Goal: Task Accomplishment & Management: Use online tool/utility

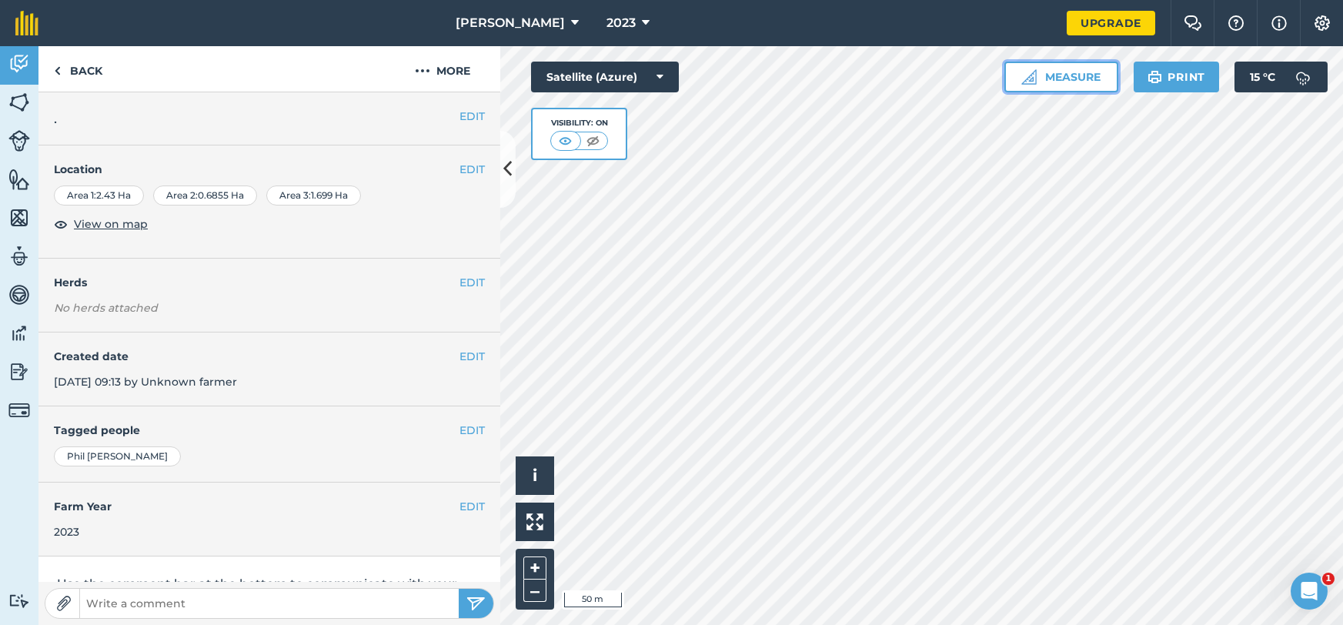
click at [1062, 70] on button "Measure" at bounding box center [1062, 77] width 114 height 31
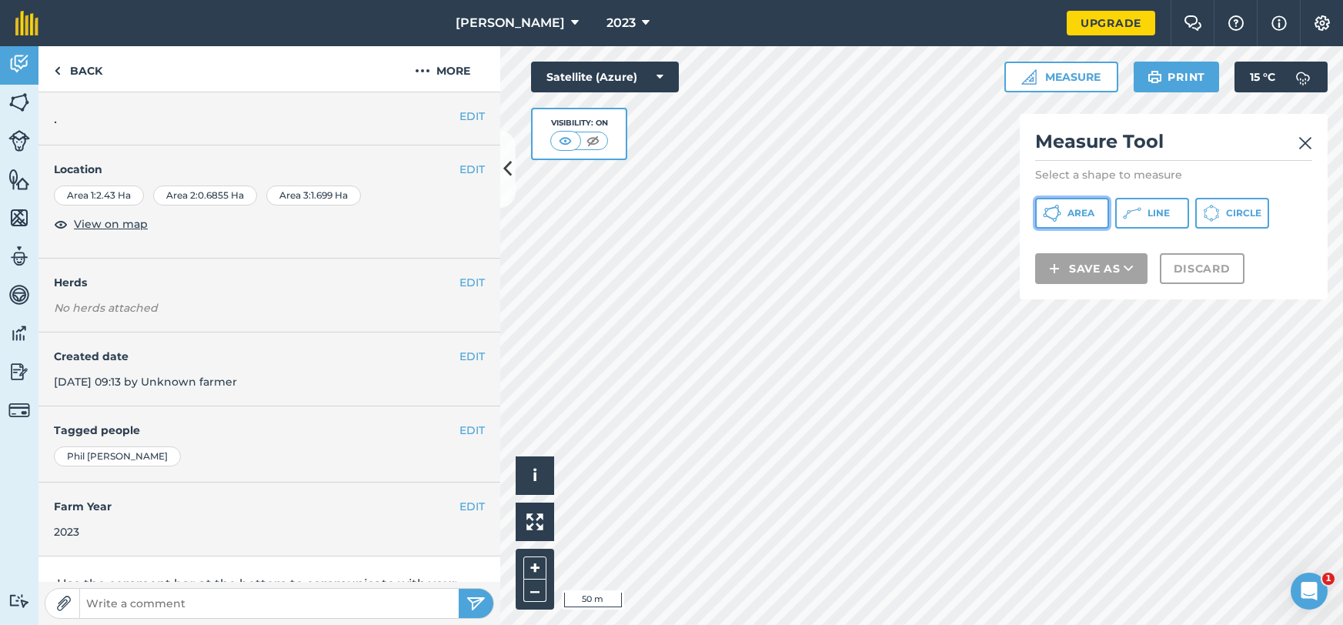
click at [1081, 210] on span "Area" at bounding box center [1081, 213] width 27 height 12
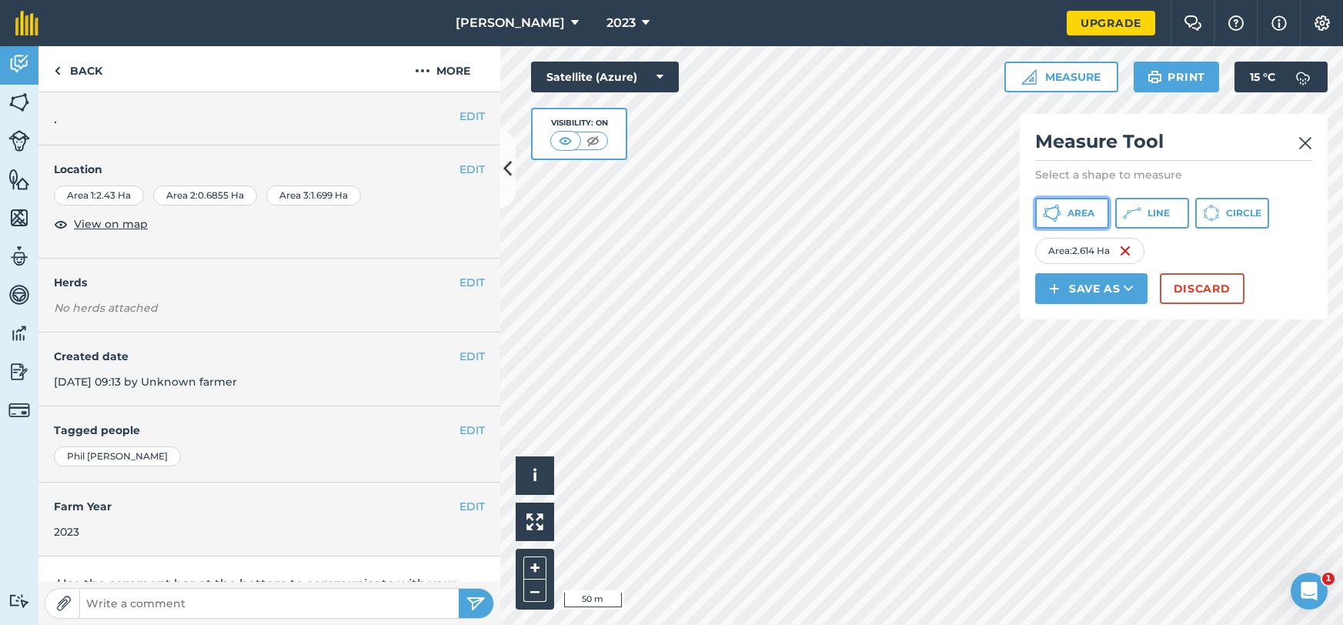
click at [1055, 221] on icon at bounding box center [1055, 220] width 4 height 4
click at [1272, 249] on img at bounding box center [1269, 251] width 12 height 18
click at [1136, 252] on div "Area : 2.452 Ha" at bounding box center [1091, 251] width 112 height 26
click at [1126, 255] on img at bounding box center [1128, 251] width 12 height 18
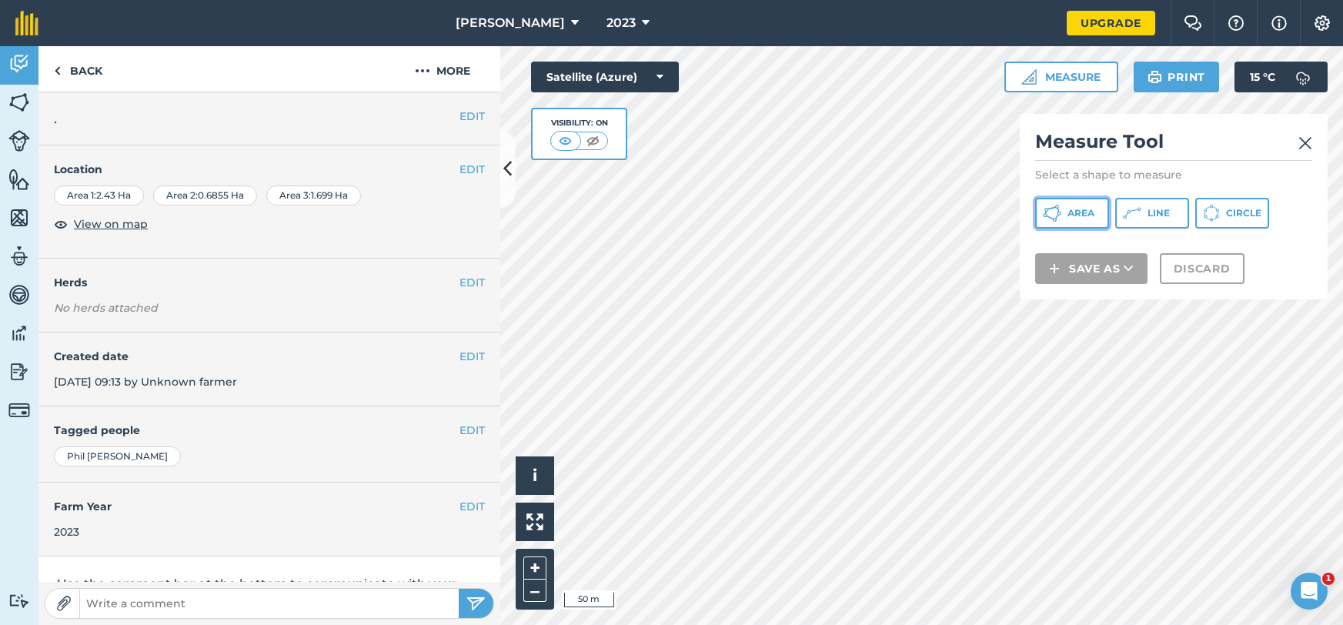
click at [1066, 210] on button "Area" at bounding box center [1072, 213] width 74 height 31
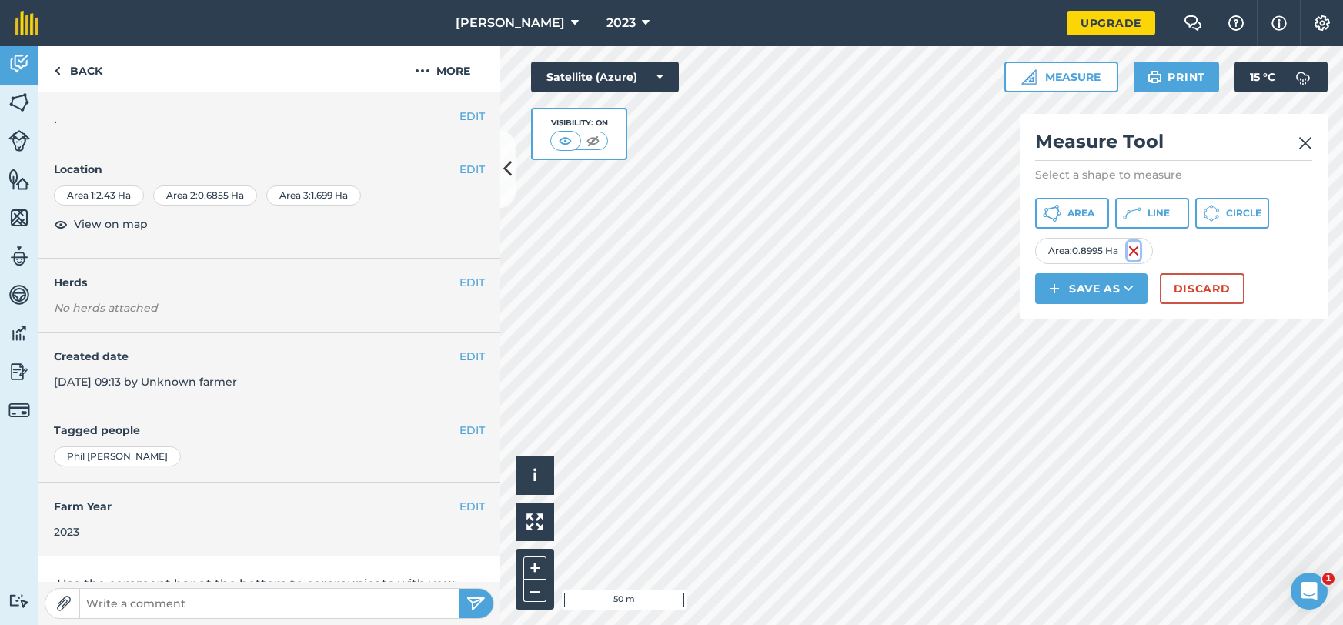
click at [1138, 244] on img at bounding box center [1134, 251] width 12 height 18
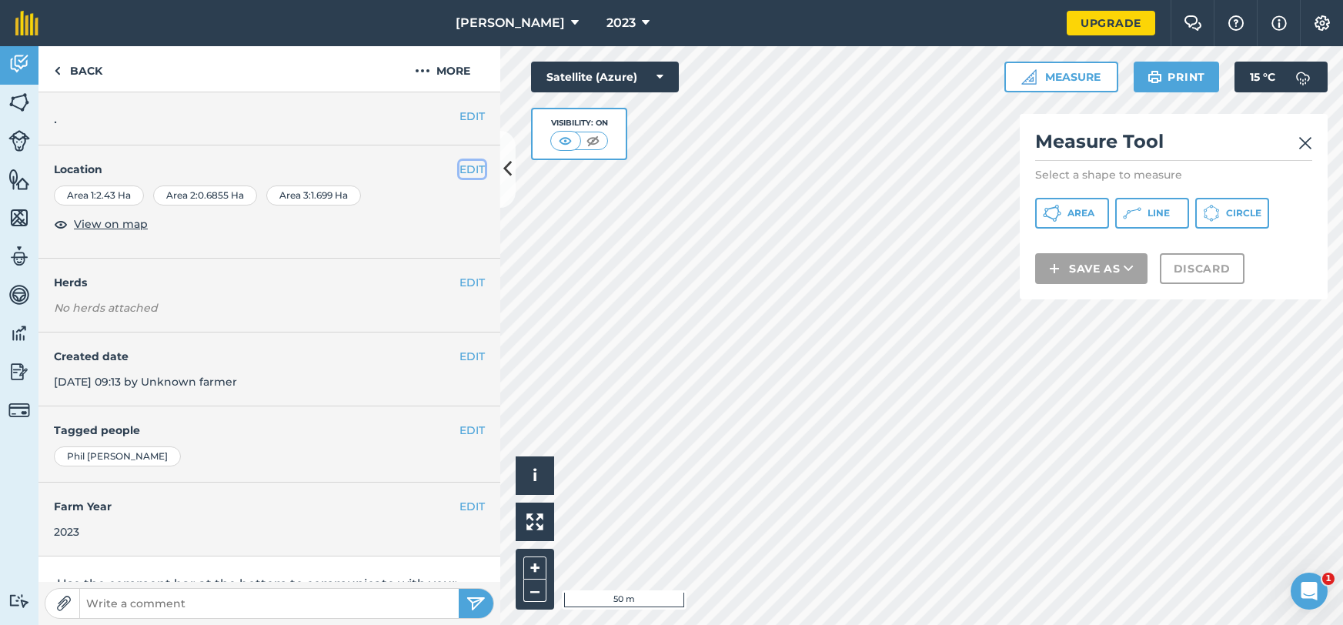
click at [478, 175] on button "EDIT" at bounding box center [472, 169] width 25 height 17
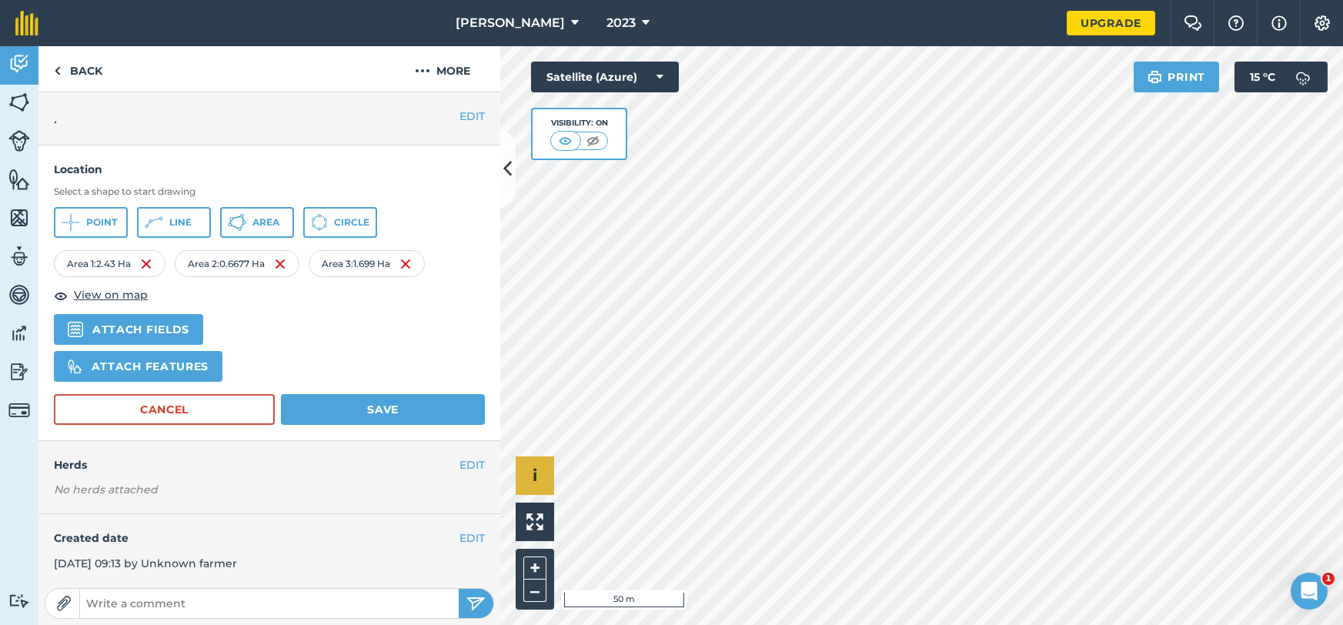
click at [544, 458] on div "Click to start drawing i © 2025 TomTom, Microsoft 50 m + –" at bounding box center [921, 335] width 843 height 579
click at [548, 470] on div "Click to start drawing i © 2025 TomTom, Microsoft 10 m + –" at bounding box center [921, 335] width 843 height 579
click at [259, 229] on button "Area" at bounding box center [257, 222] width 74 height 31
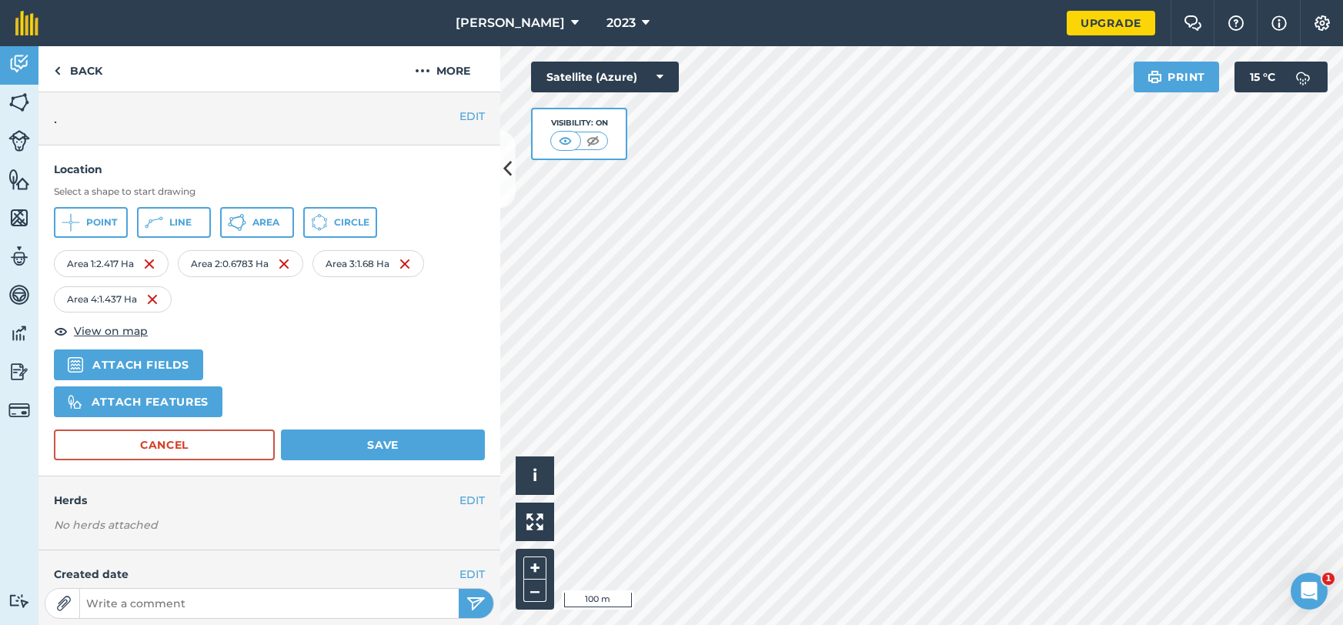
click at [470, 460] on div "Location Select a shape to start drawing Point Line Area Circle Area 1 : 2.417 …" at bounding box center [269, 311] width 462 height 331
drag, startPoint x: 464, startPoint y: 444, endPoint x: 466, endPoint y: 460, distance: 16.2
click at [464, 447] on button "Save" at bounding box center [383, 445] width 204 height 31
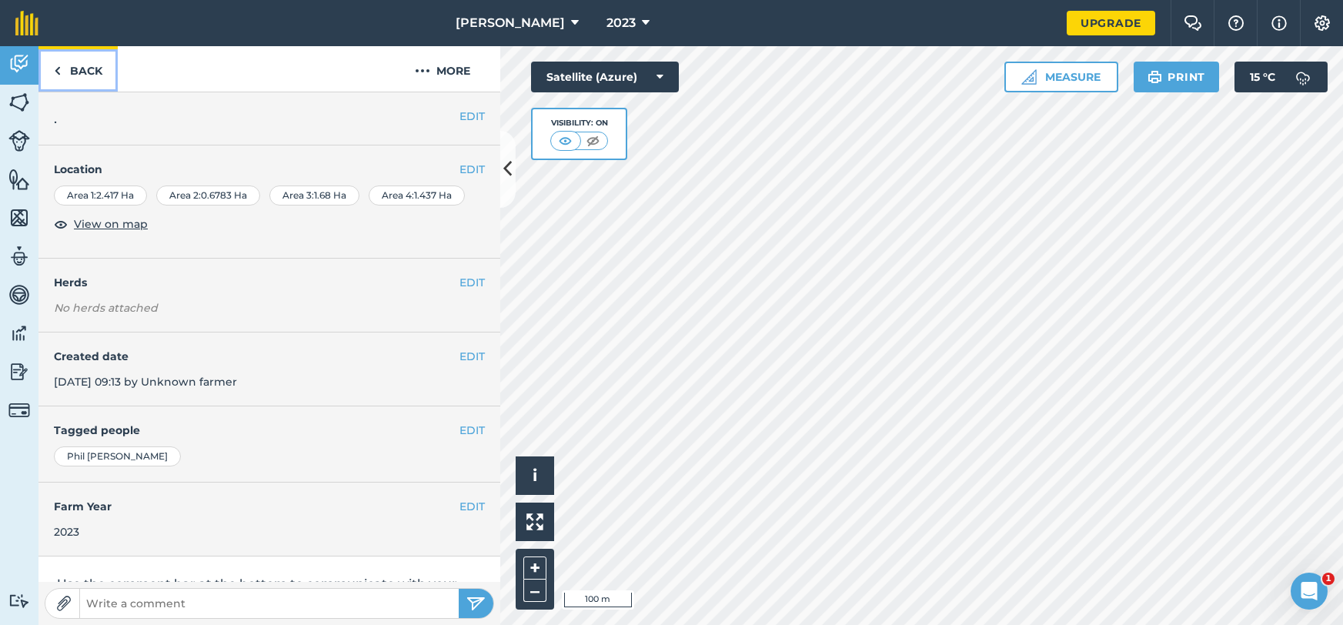
click at [86, 65] on link "Back" at bounding box center [77, 68] width 79 height 45
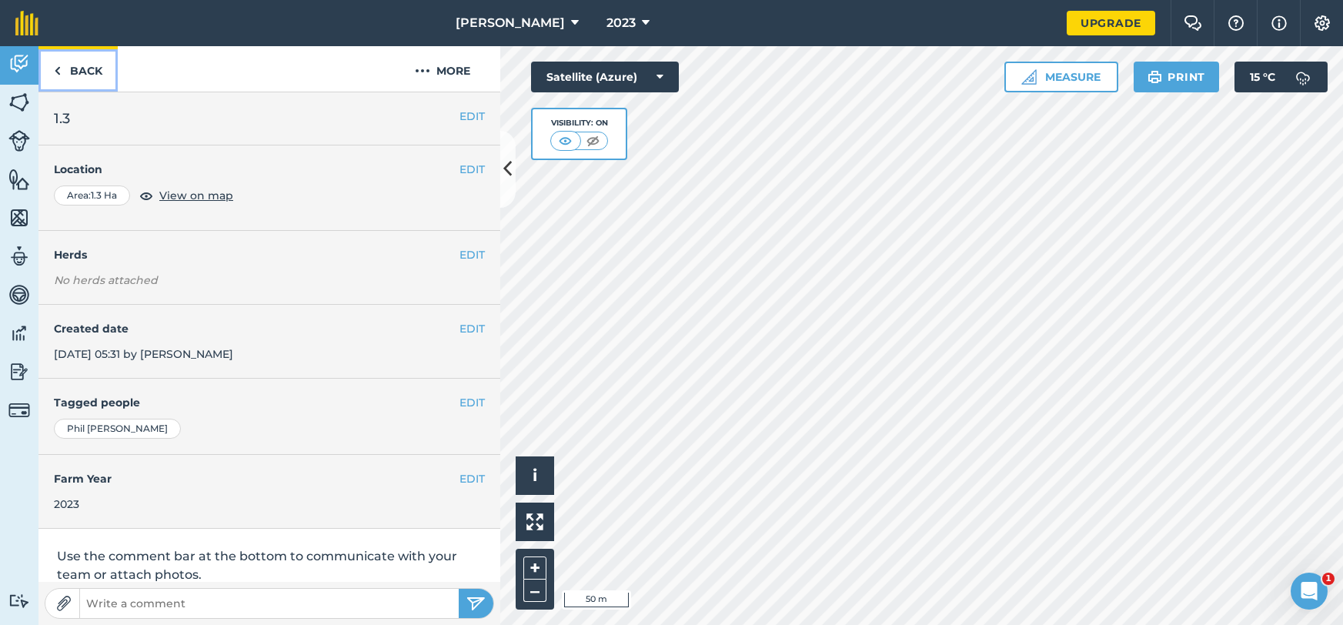
click at [105, 67] on link "Back" at bounding box center [77, 68] width 79 height 45
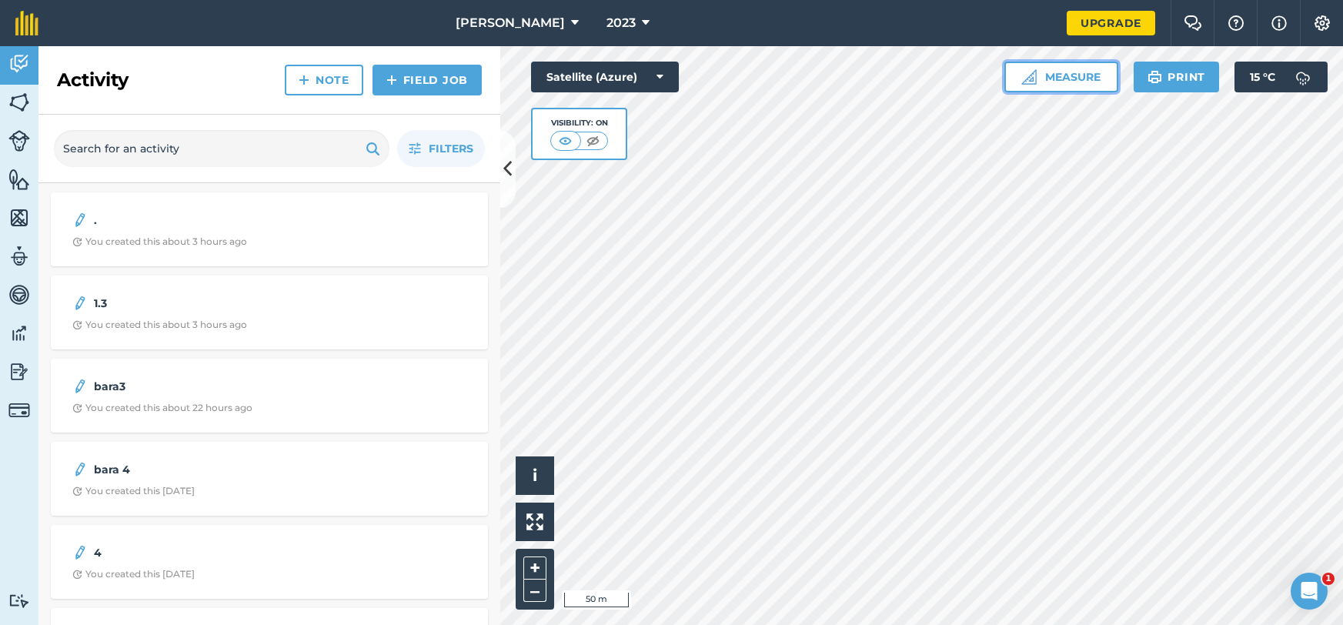
click at [1062, 84] on button "Measure" at bounding box center [1062, 77] width 114 height 31
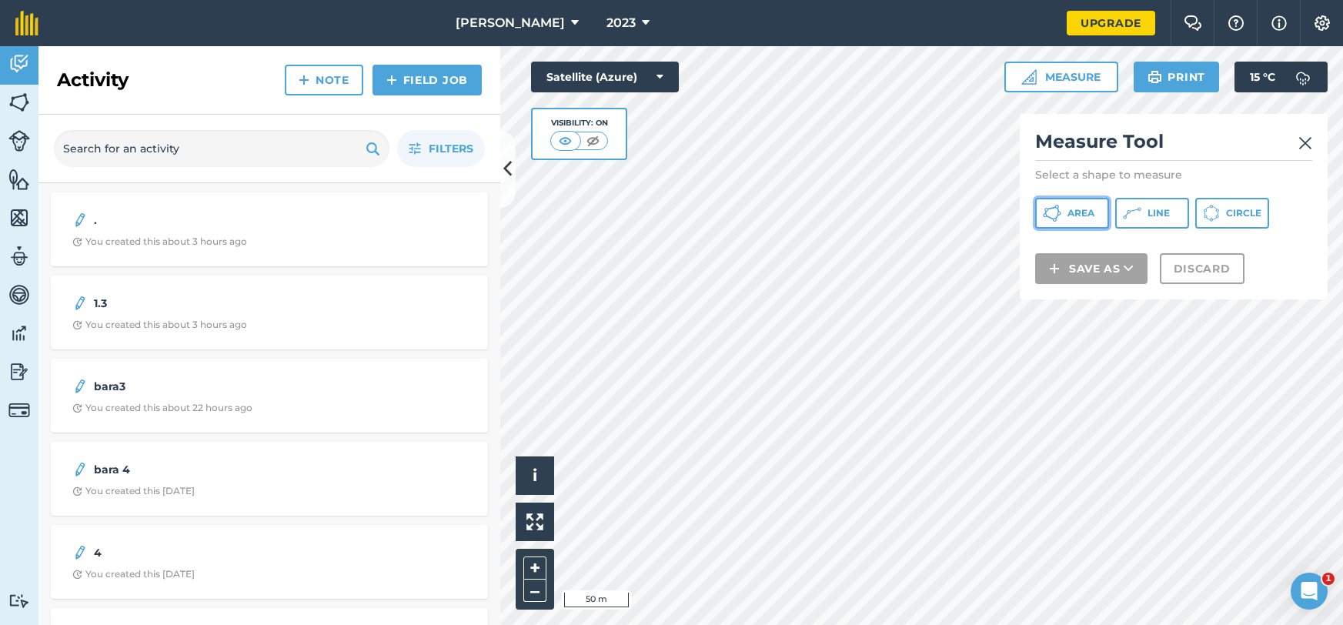
click at [1092, 212] on span "Area" at bounding box center [1081, 213] width 27 height 12
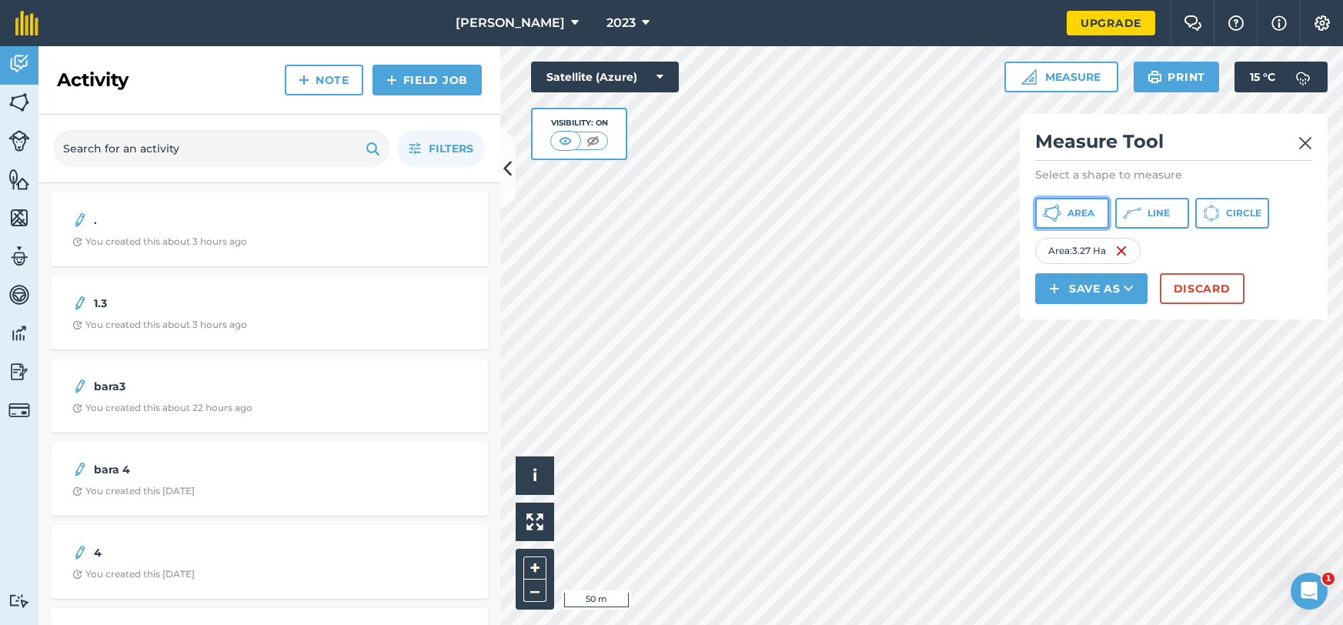
click at [1068, 211] on span "Area" at bounding box center [1081, 213] width 27 height 12
click at [684, 221] on div "Click to start drawing i © 2025 TomTom, Microsoft 20 m + – Satellite (Azure) Vi…" at bounding box center [921, 335] width 843 height 579
click at [1097, 216] on button "Area" at bounding box center [1072, 213] width 74 height 31
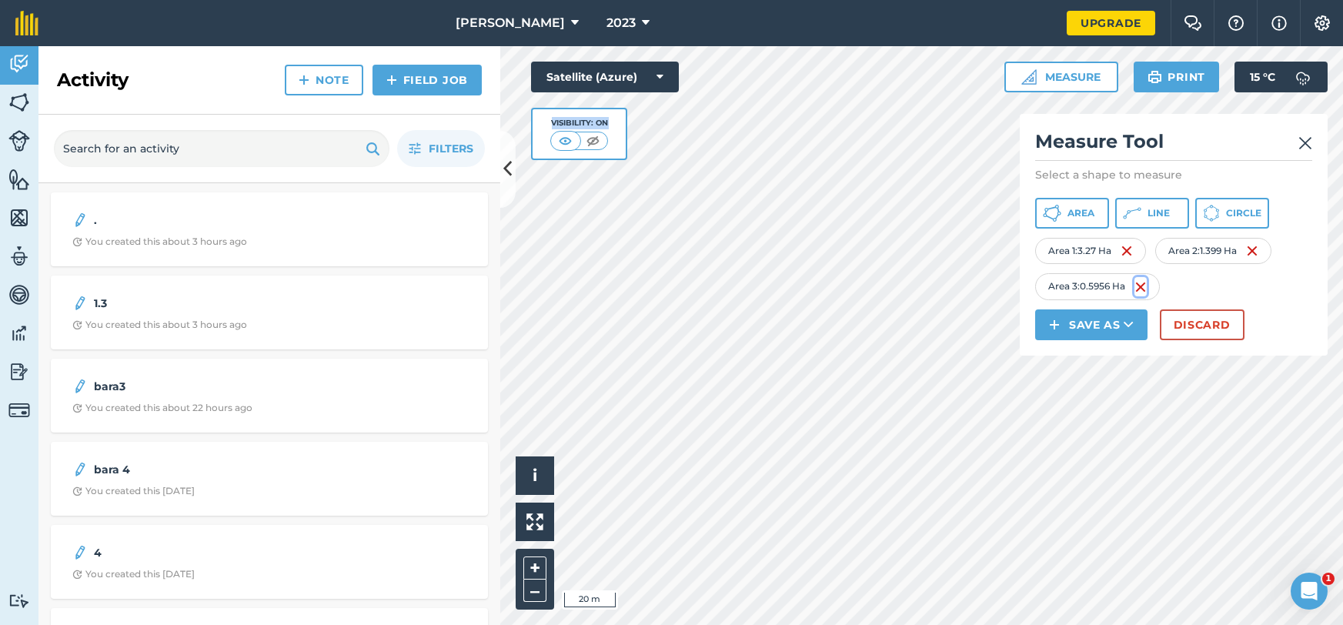
drag, startPoint x: 1143, startPoint y: 283, endPoint x: 1192, endPoint y: 273, distance: 49.5
click at [1144, 283] on img at bounding box center [1141, 287] width 12 height 18
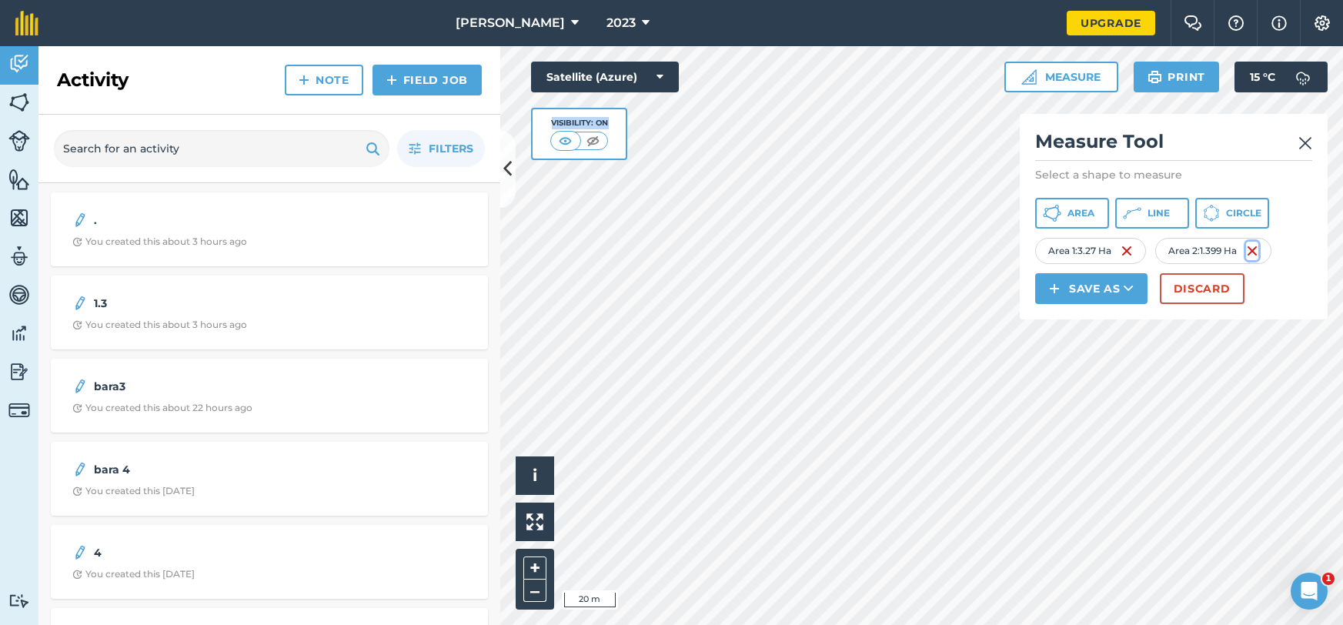
click at [1253, 253] on img at bounding box center [1252, 251] width 12 height 18
click at [1066, 226] on button "Area" at bounding box center [1072, 213] width 74 height 31
click at [1053, 221] on icon at bounding box center [1052, 213] width 18 height 18
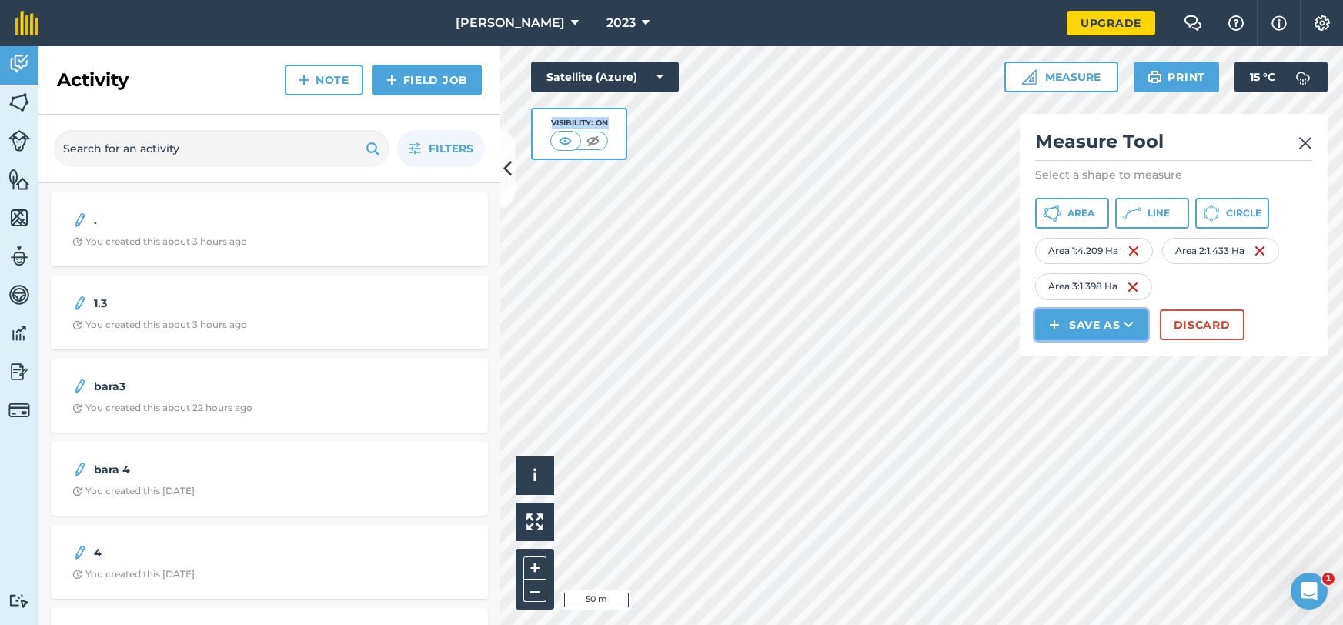
click at [1119, 326] on button "Save as" at bounding box center [1091, 324] width 112 height 31
click at [1090, 429] on link "Note" at bounding box center [1092, 429] width 108 height 34
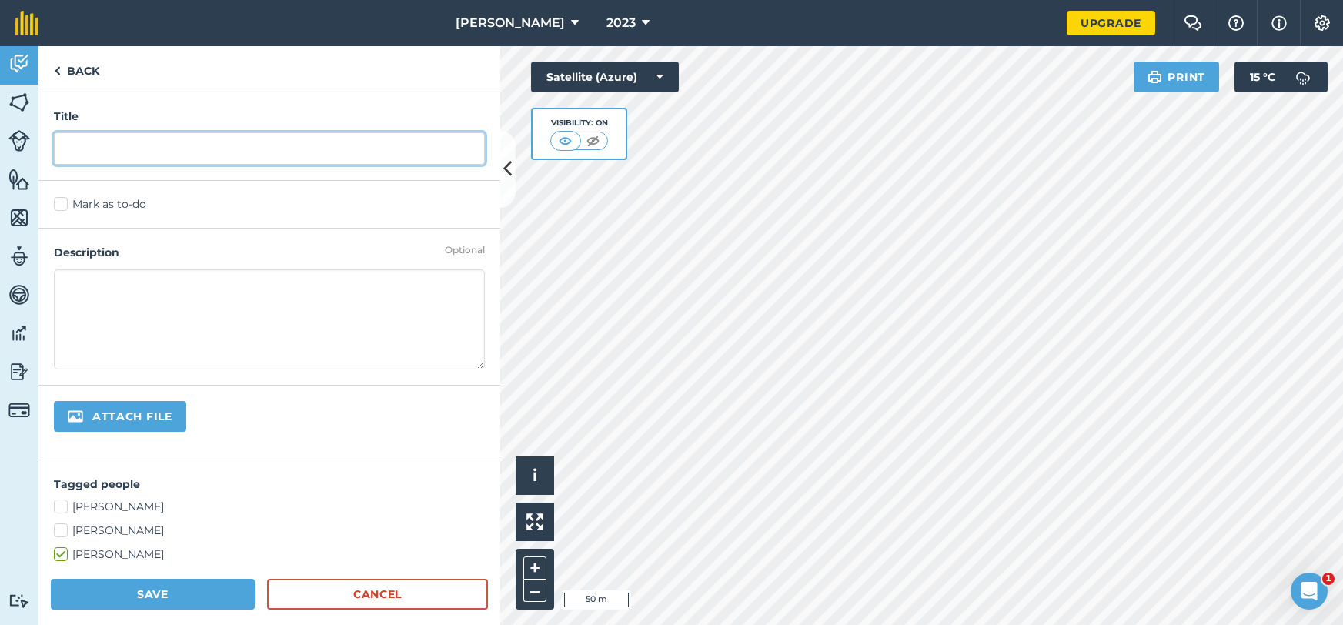
click at [122, 134] on input "text" at bounding box center [269, 148] width 431 height 32
click at [153, 162] on input "text" at bounding box center [269, 148] width 431 height 32
click at [168, 156] on input "text" at bounding box center [269, 148] width 431 height 32
type input "1.4"
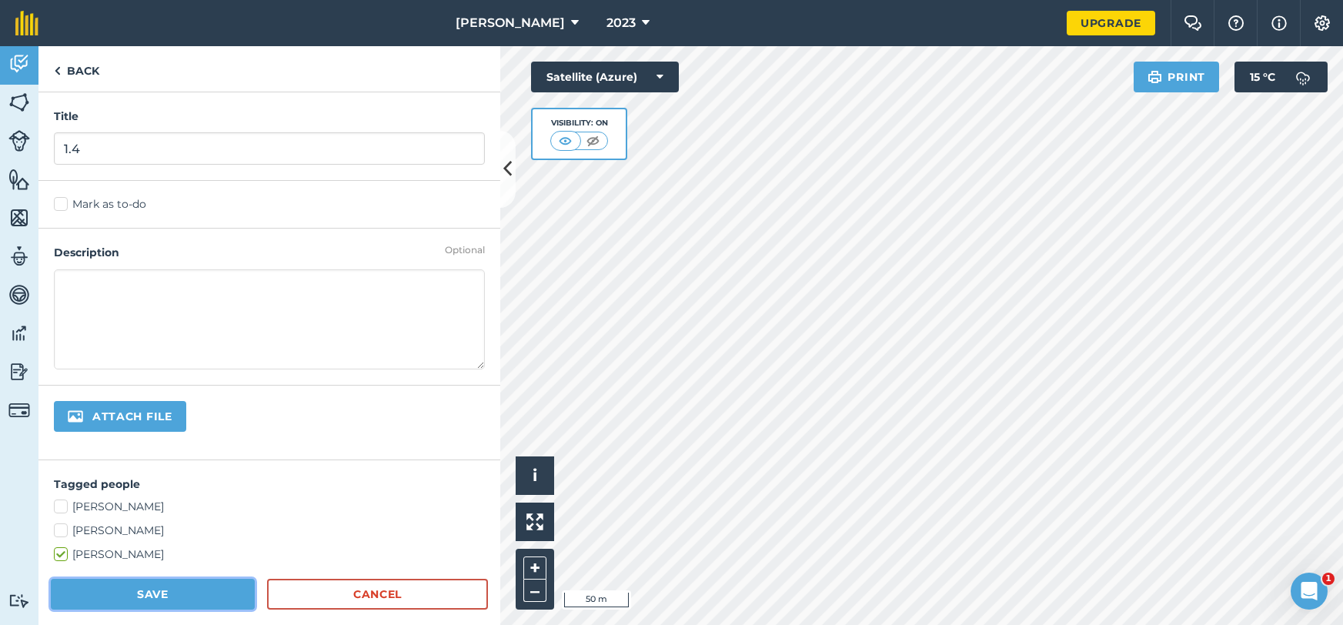
click at [154, 601] on button "Save" at bounding box center [153, 594] width 204 height 31
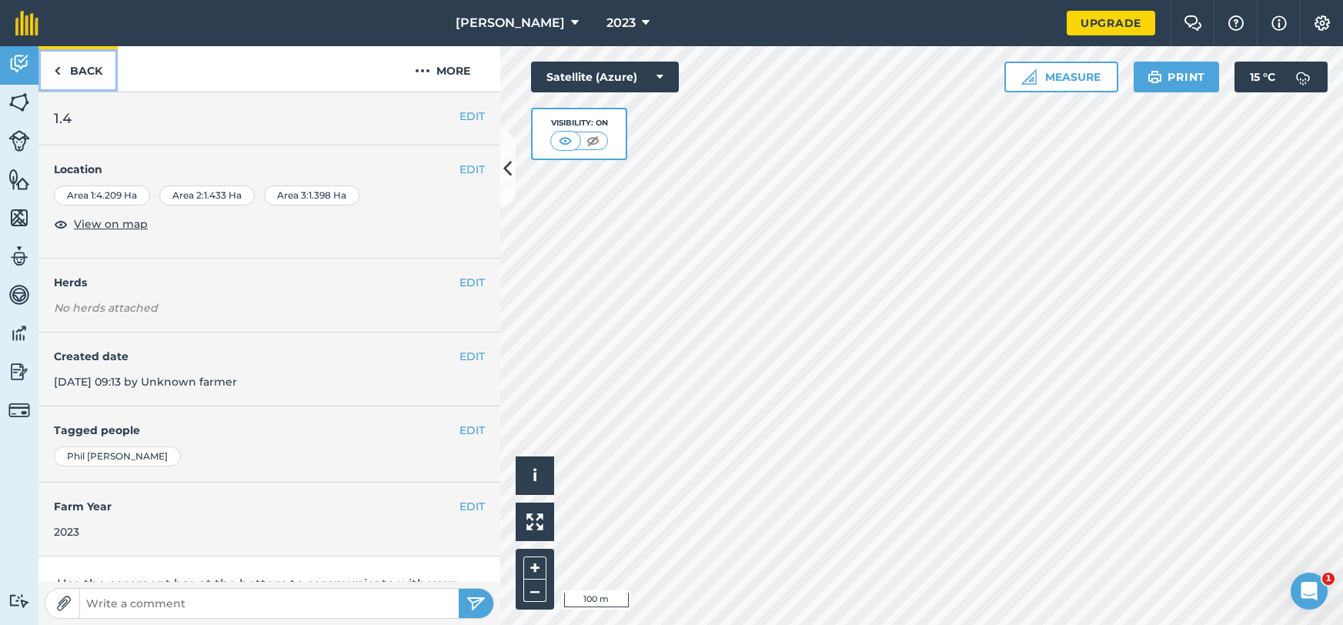
click at [77, 72] on link "Back" at bounding box center [77, 68] width 79 height 45
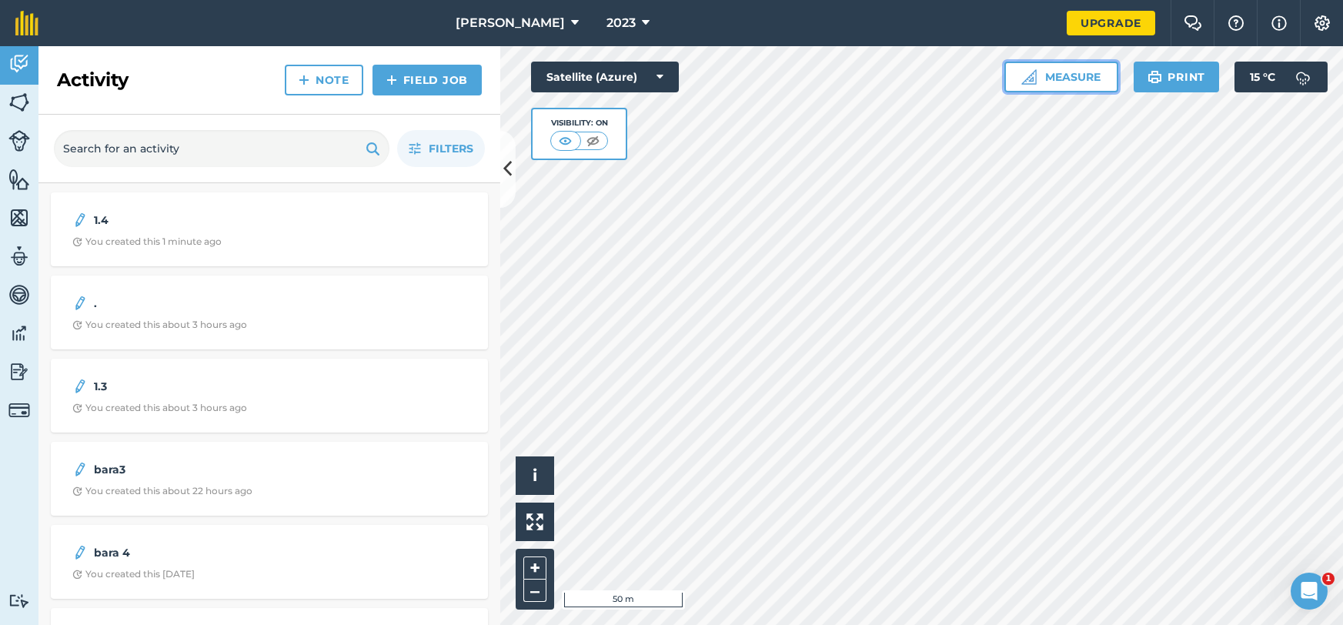
click at [1059, 91] on button "Measure" at bounding box center [1062, 77] width 114 height 31
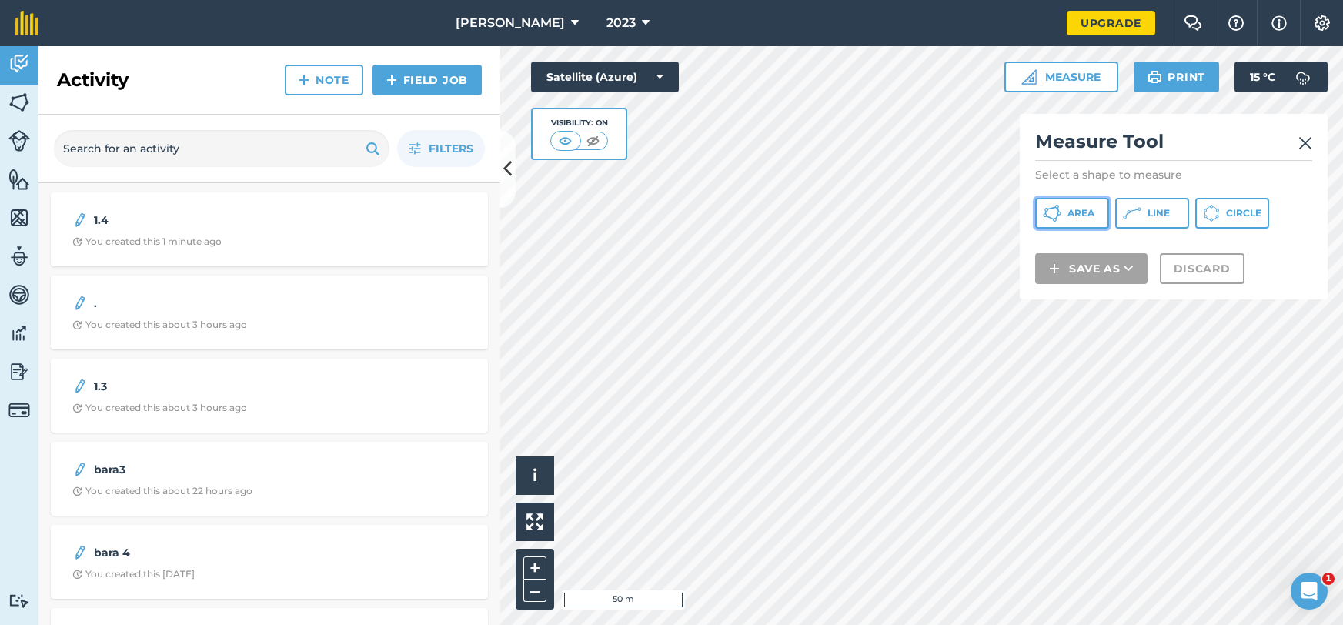
drag, startPoint x: 1084, startPoint y: 212, endPoint x: 1023, endPoint y: 228, distance: 62.7
click at [1083, 212] on span "Area" at bounding box center [1081, 213] width 27 height 12
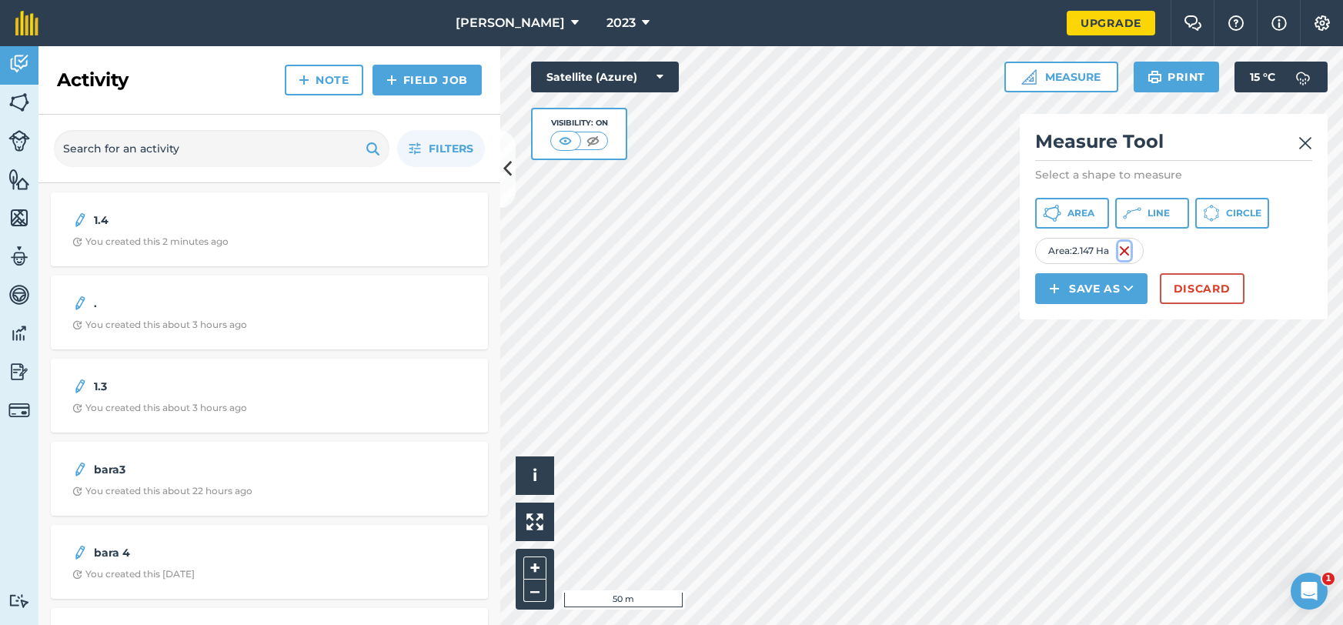
click at [1123, 252] on img at bounding box center [1125, 251] width 12 height 18
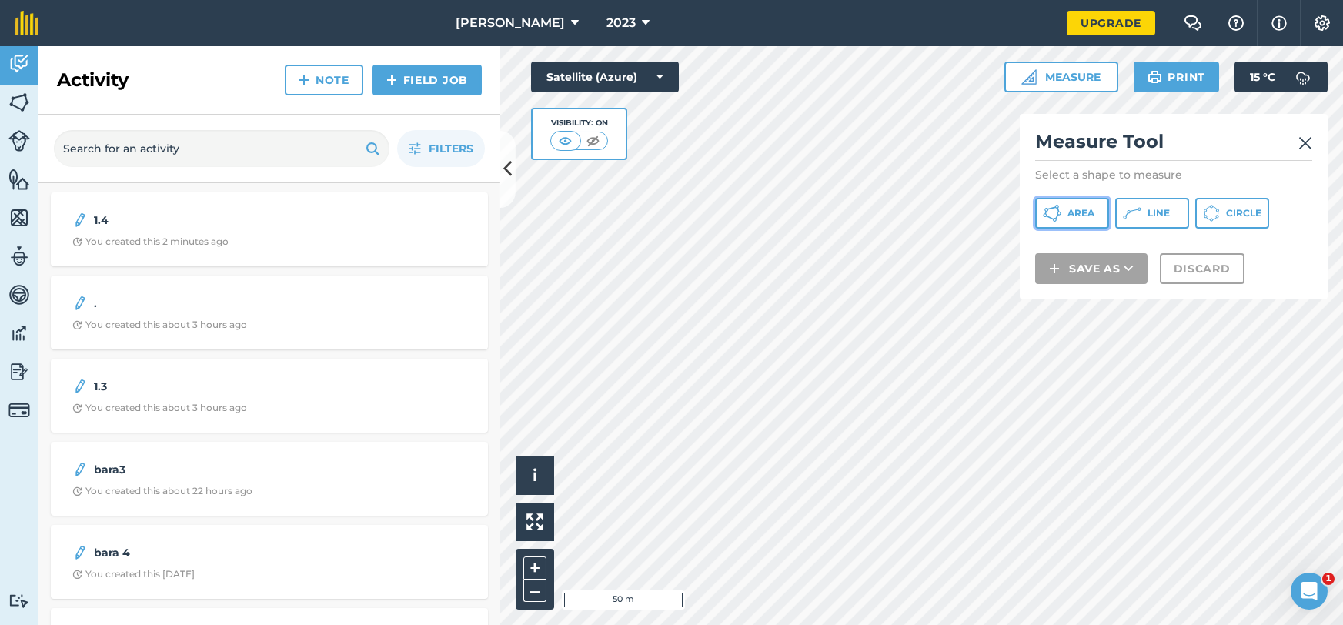
click at [1082, 218] on span "Area" at bounding box center [1081, 213] width 27 height 12
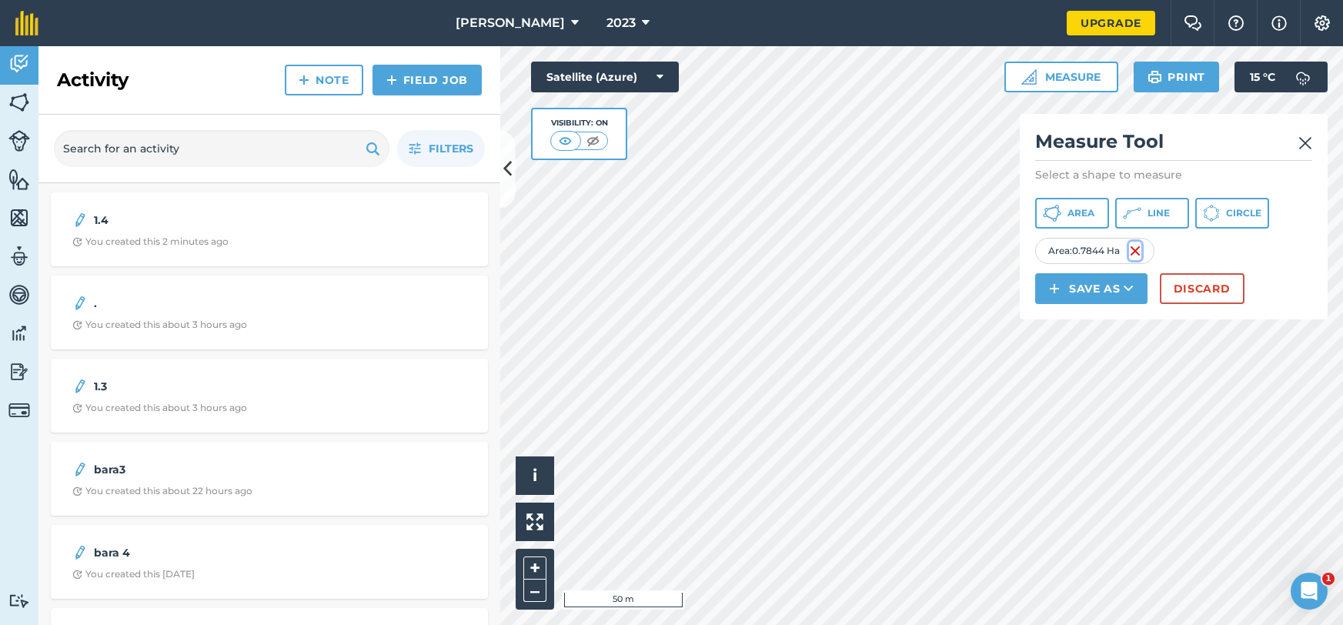
click at [1135, 251] on img at bounding box center [1135, 251] width 12 height 18
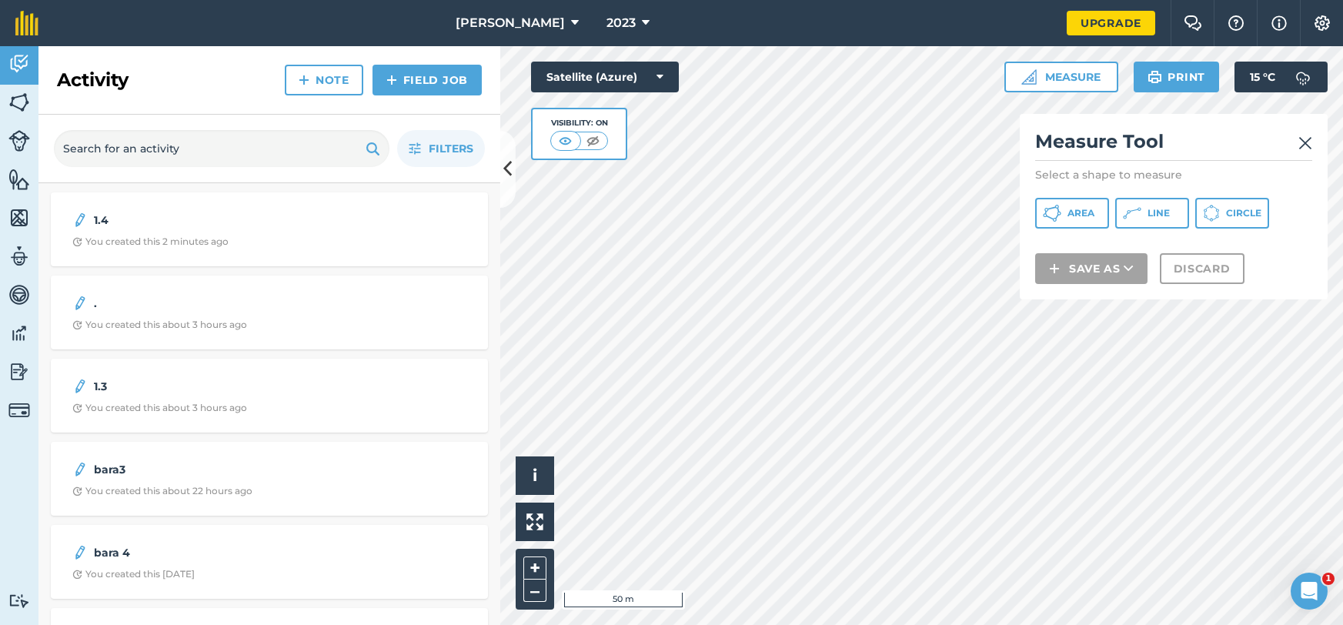
click at [1066, 229] on div "Measure Tool Select a shape to measure Area Line Circle Save as Discard" at bounding box center [1174, 207] width 308 height 186
click at [1074, 222] on button "Area" at bounding box center [1072, 213] width 74 height 31
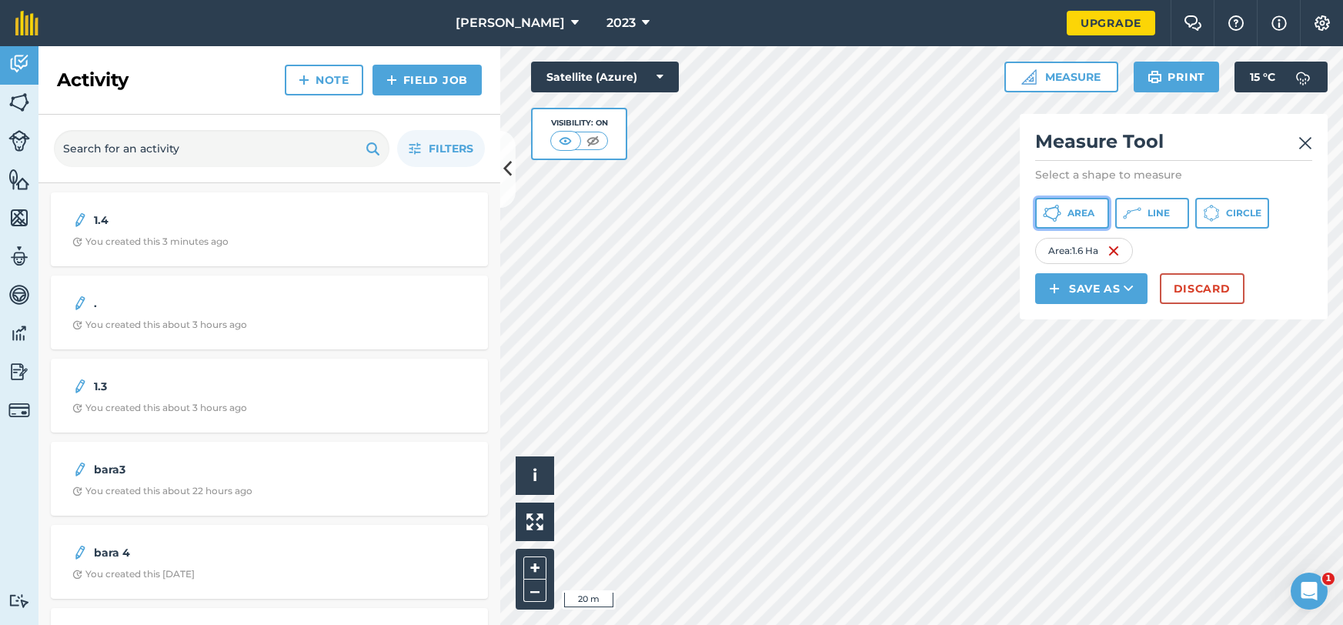
click at [1076, 213] on span "Area" at bounding box center [1081, 213] width 27 height 12
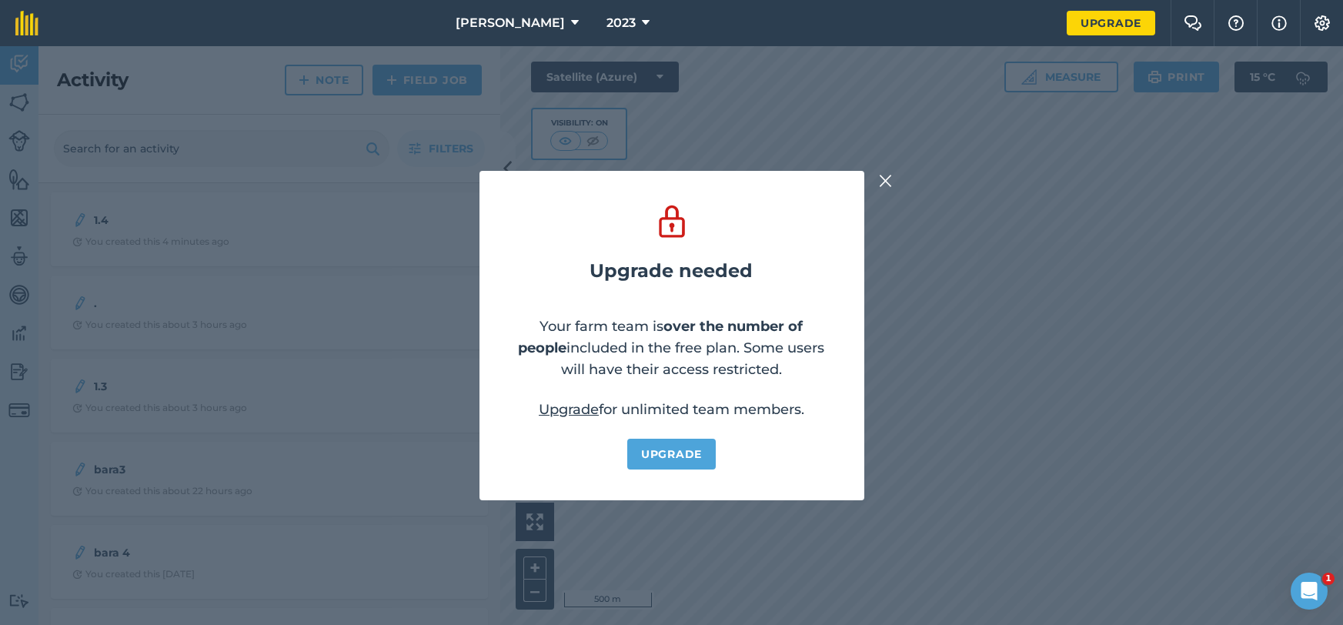
click at [885, 178] on img at bounding box center [886, 181] width 14 height 18
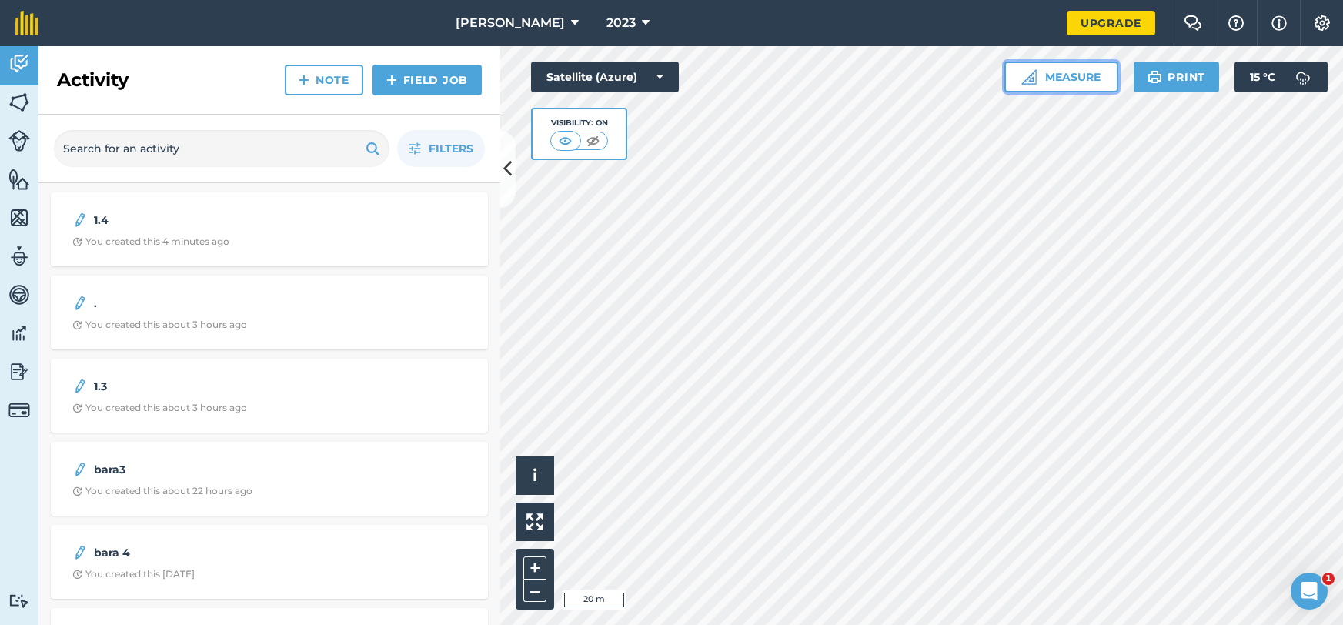
click at [1083, 86] on button "Measure" at bounding box center [1062, 77] width 114 height 31
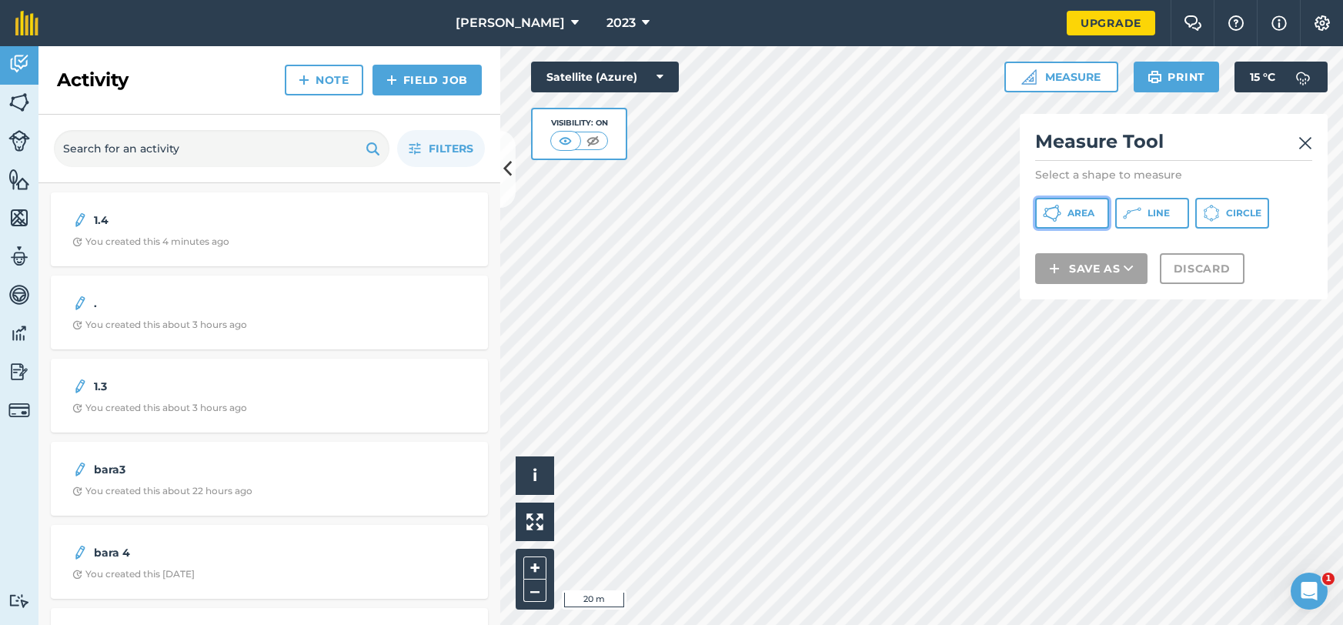
click at [1073, 209] on span "Area" at bounding box center [1081, 213] width 27 height 12
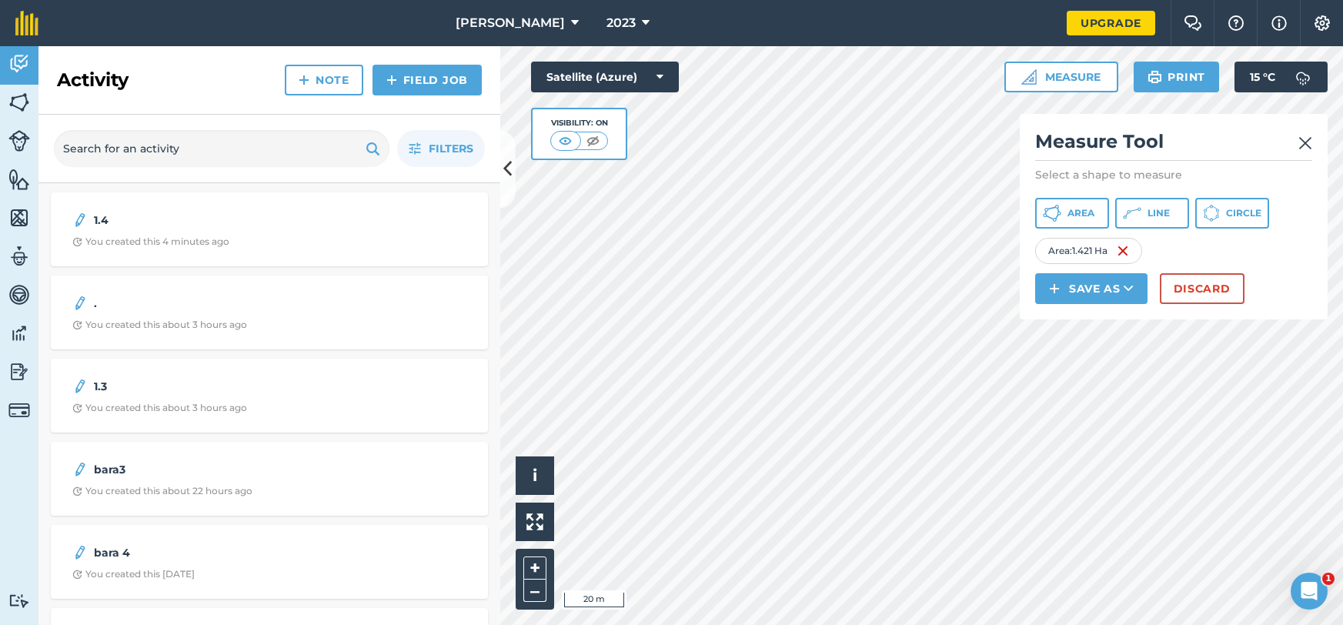
click at [1133, 254] on div "Area : 1.421 Ha" at bounding box center [1088, 251] width 107 height 26
click at [1129, 253] on img at bounding box center [1123, 251] width 12 height 18
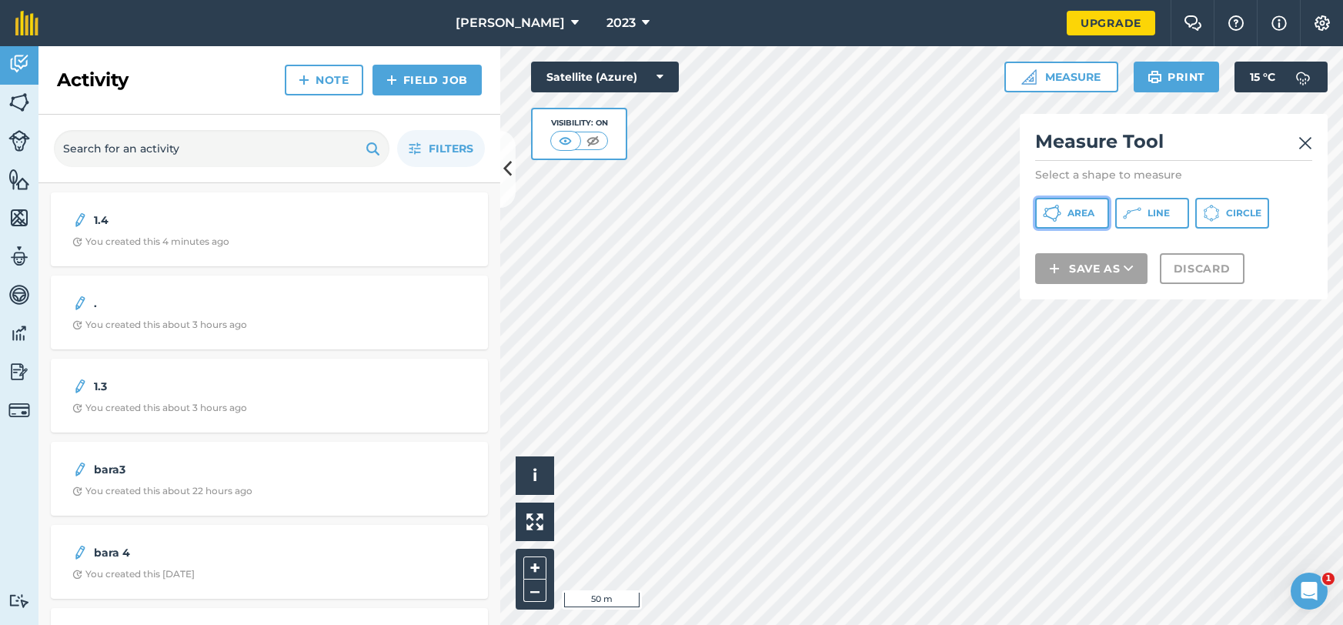
click at [1081, 214] on span "Area" at bounding box center [1081, 213] width 27 height 12
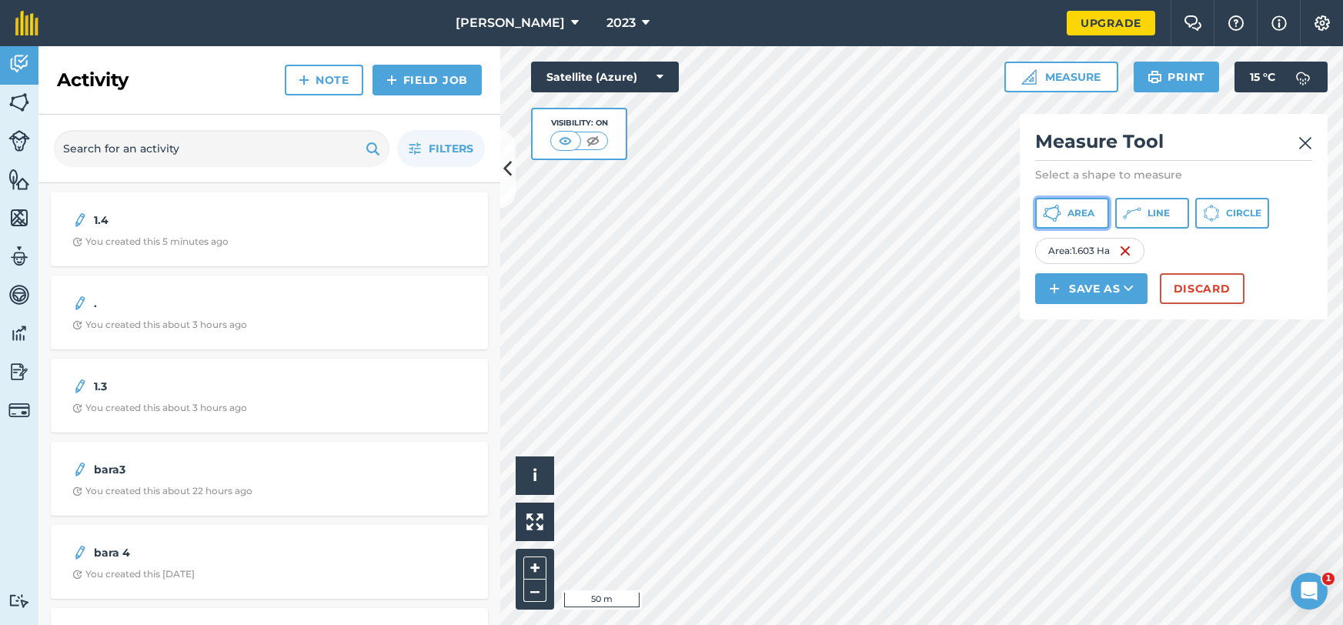
click at [1068, 207] on span "Area" at bounding box center [1081, 213] width 27 height 12
click at [1119, 293] on button "Save as" at bounding box center [1091, 288] width 112 height 31
click at [1075, 393] on link "Note" at bounding box center [1092, 393] width 108 height 34
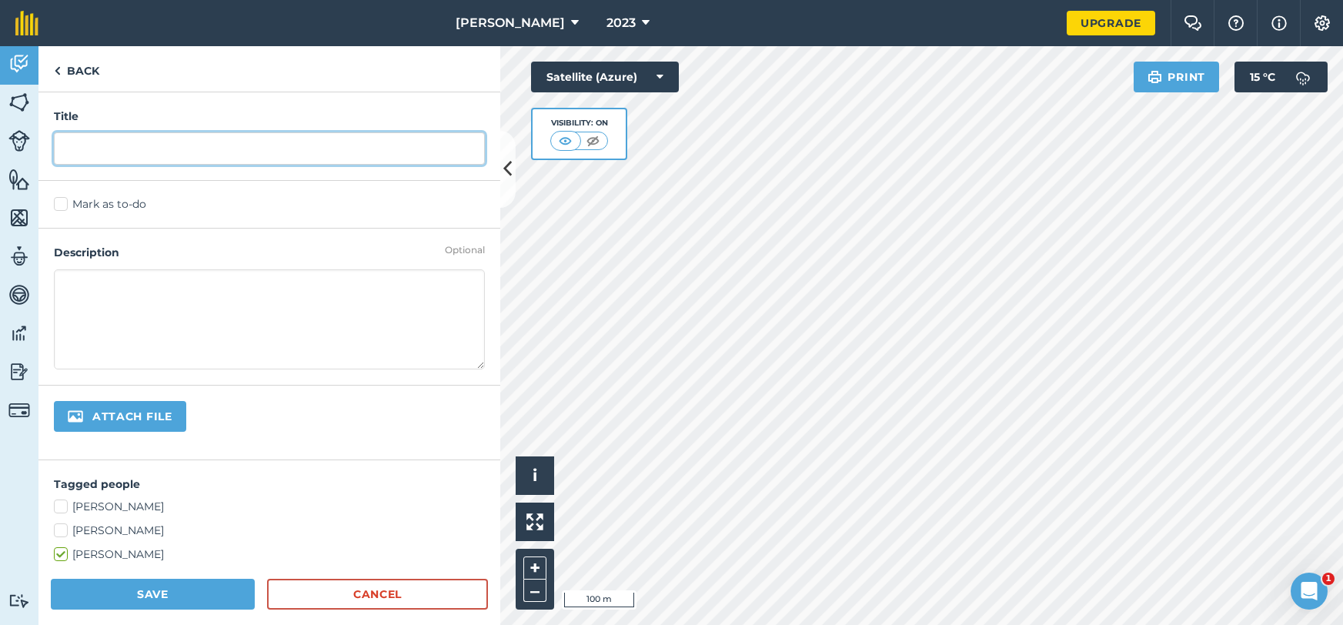
click at [105, 147] on input "text" at bounding box center [269, 148] width 431 height 32
type input "1.6 1.6 0.9"
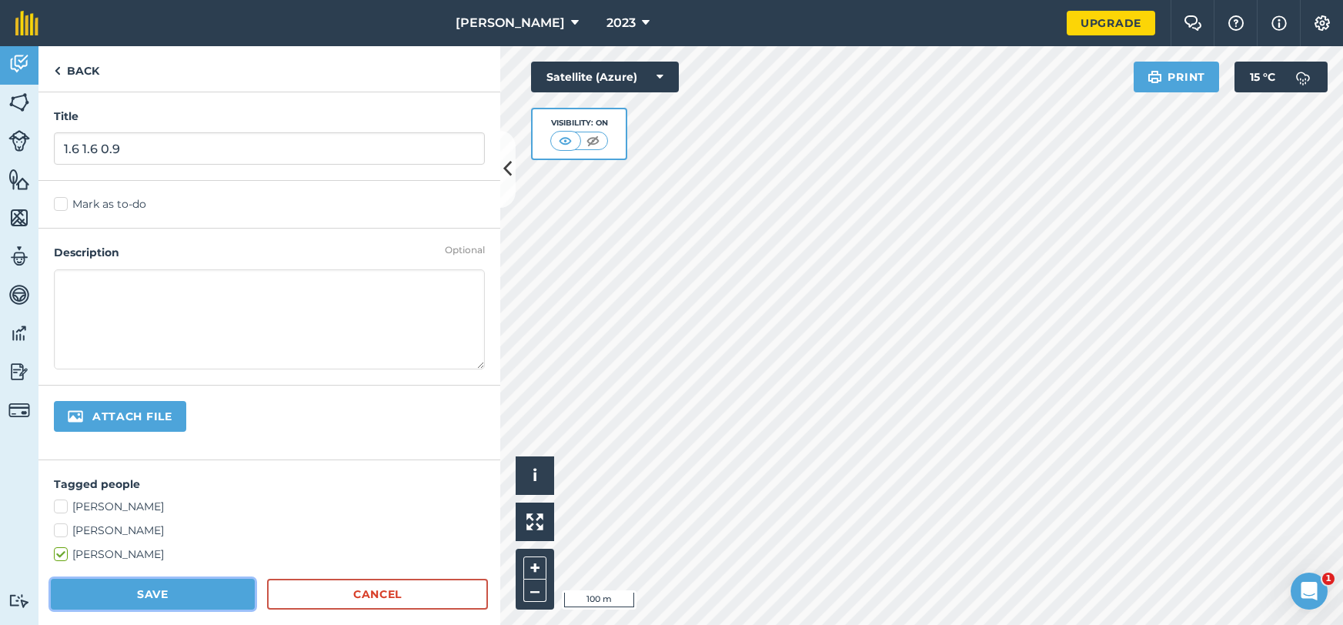
click at [170, 594] on button "Save" at bounding box center [153, 594] width 204 height 31
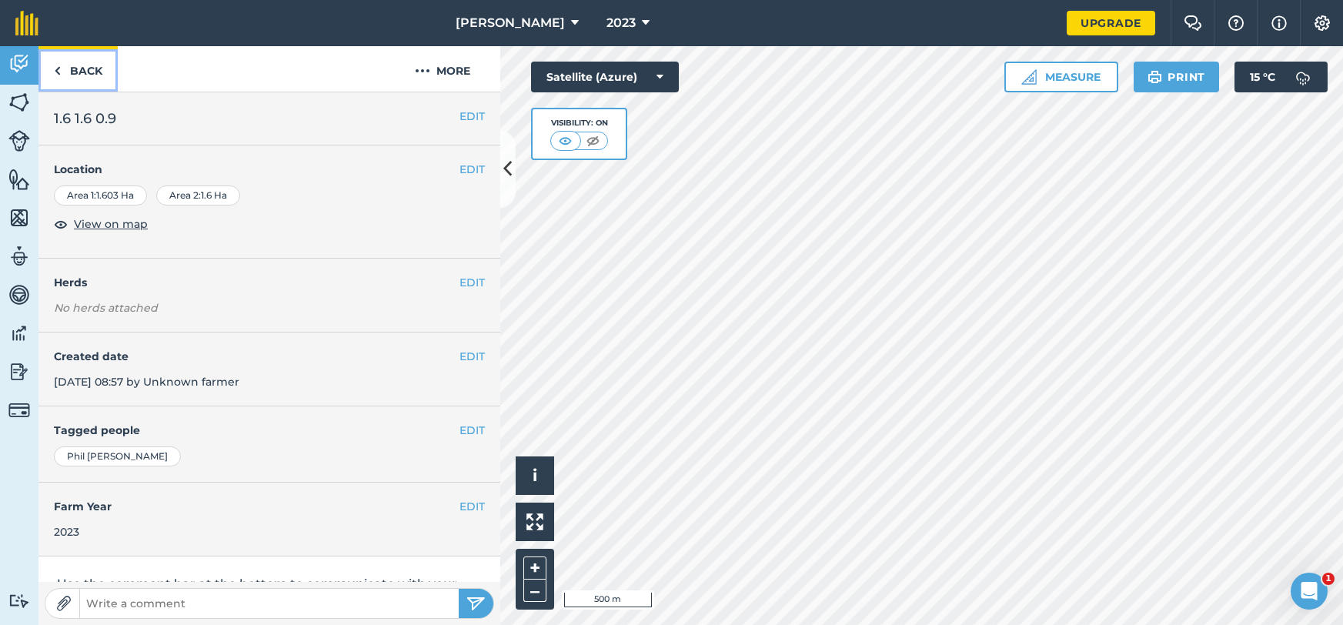
click at [55, 65] on img at bounding box center [57, 71] width 7 height 18
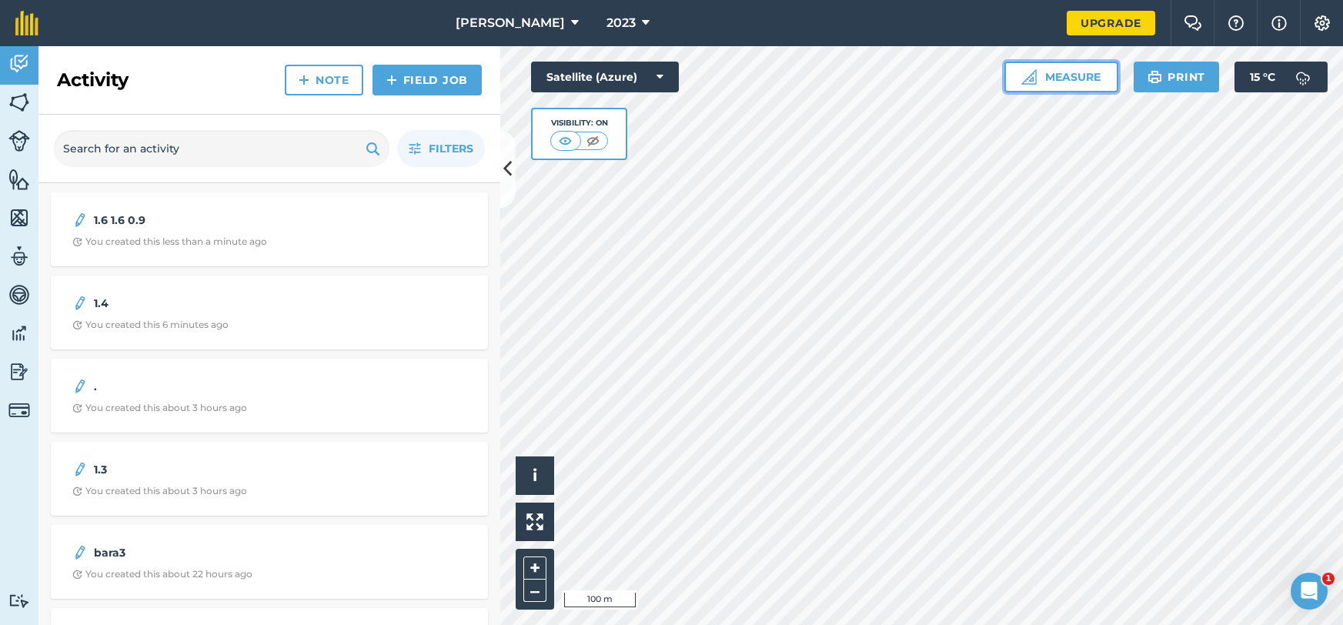
click at [1087, 83] on button "Measure" at bounding box center [1062, 77] width 114 height 31
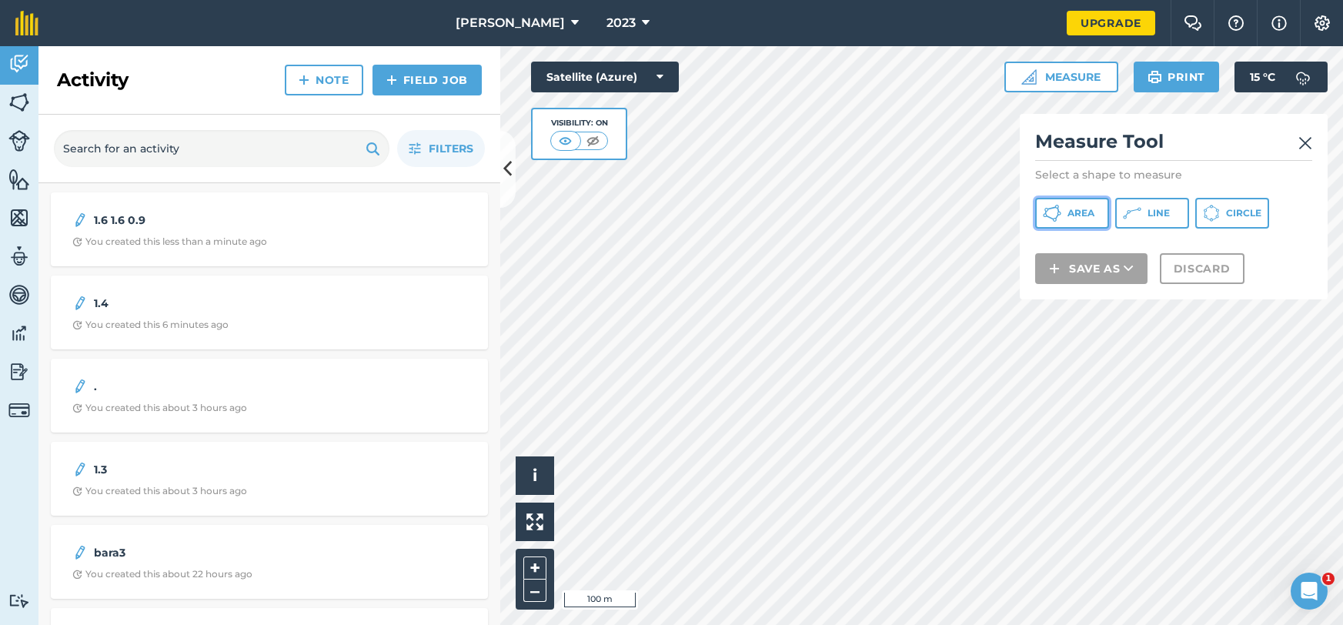
click at [1071, 212] on span "Area" at bounding box center [1081, 213] width 27 height 12
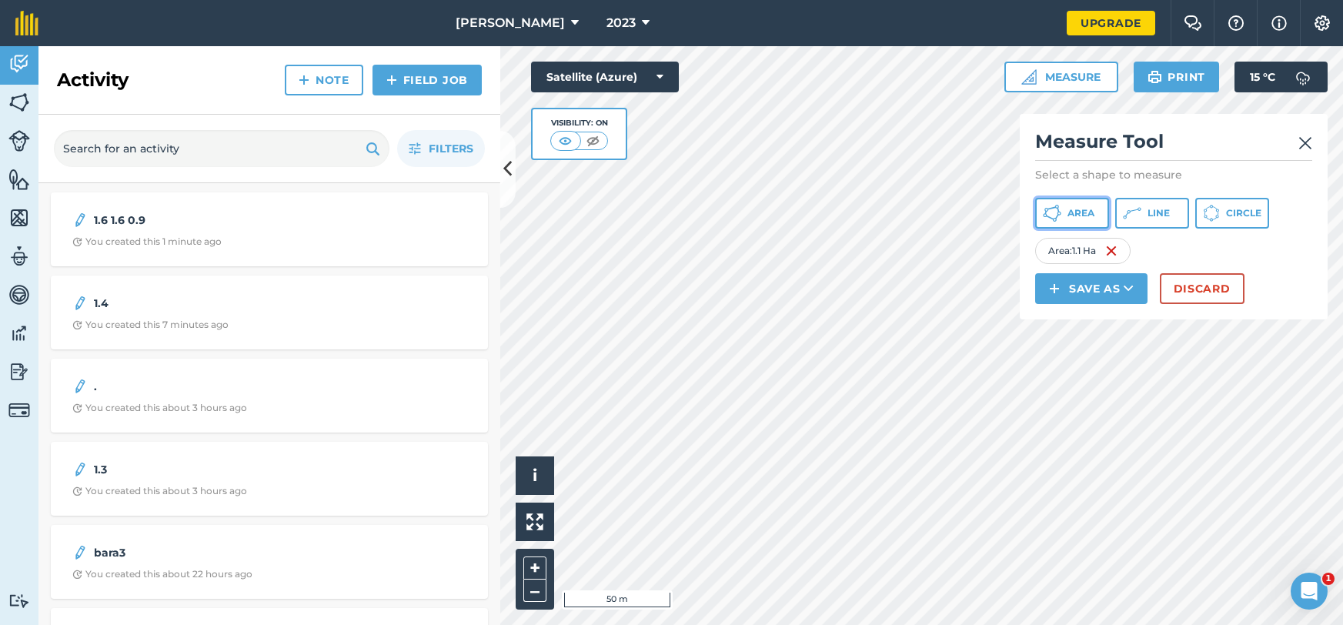
click at [1070, 215] on span "Area" at bounding box center [1081, 213] width 27 height 12
click at [1115, 291] on button "Save as" at bounding box center [1091, 288] width 112 height 31
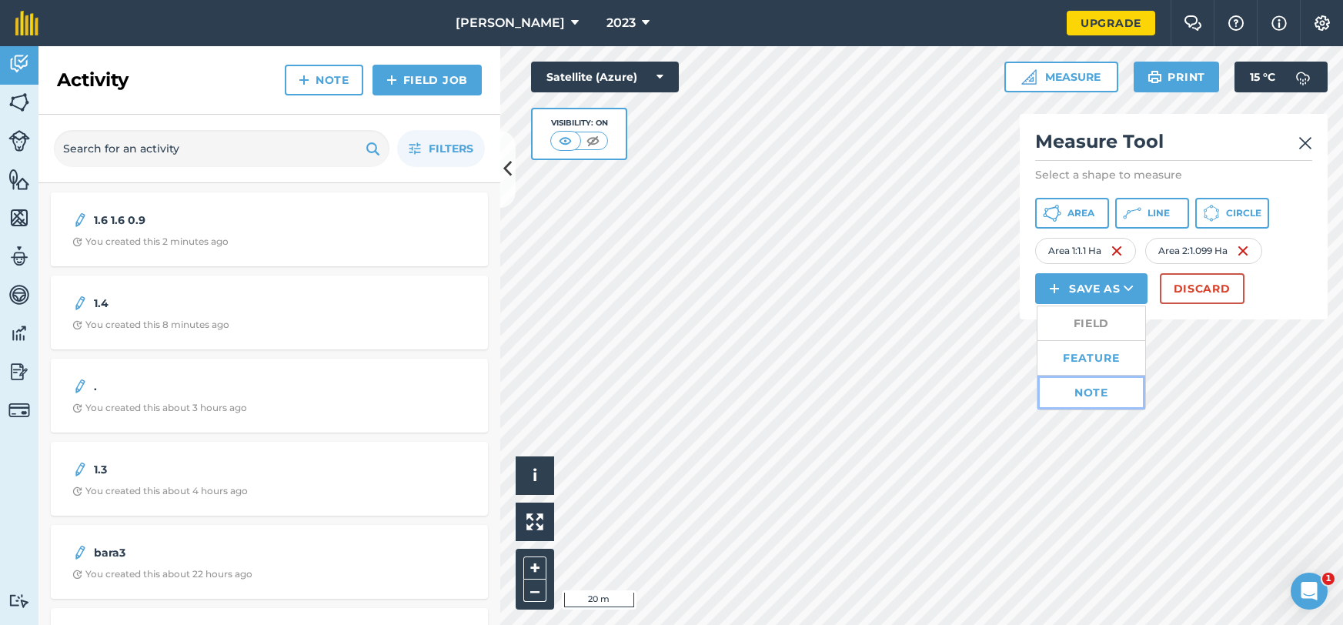
click at [1091, 391] on link "Note" at bounding box center [1092, 393] width 108 height 34
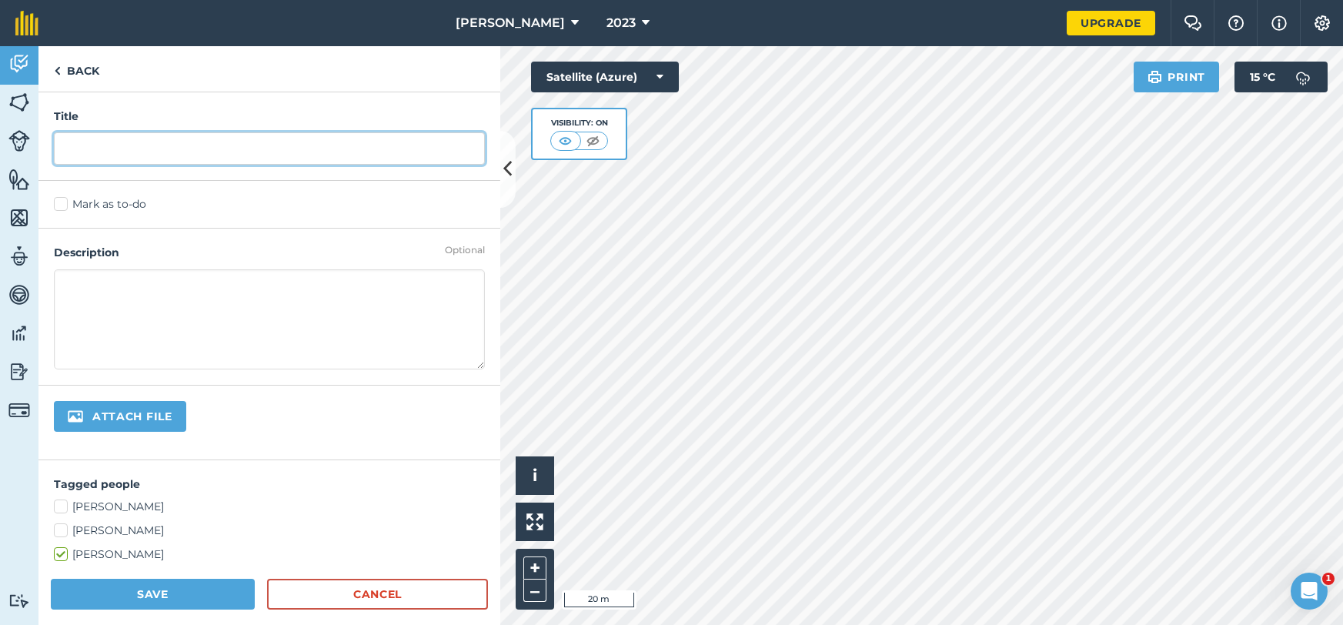
click at [406, 157] on input "text" at bounding box center [269, 148] width 431 height 32
type input "1.1 1.1"
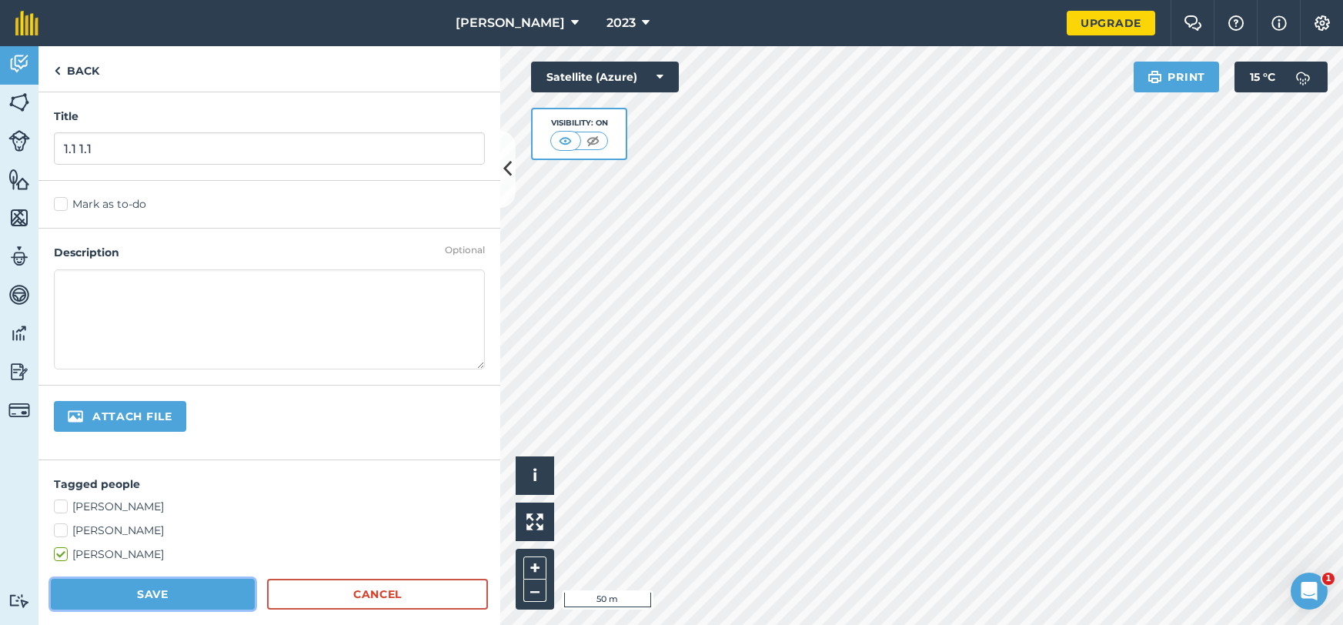
click at [110, 602] on button "Save" at bounding box center [153, 594] width 204 height 31
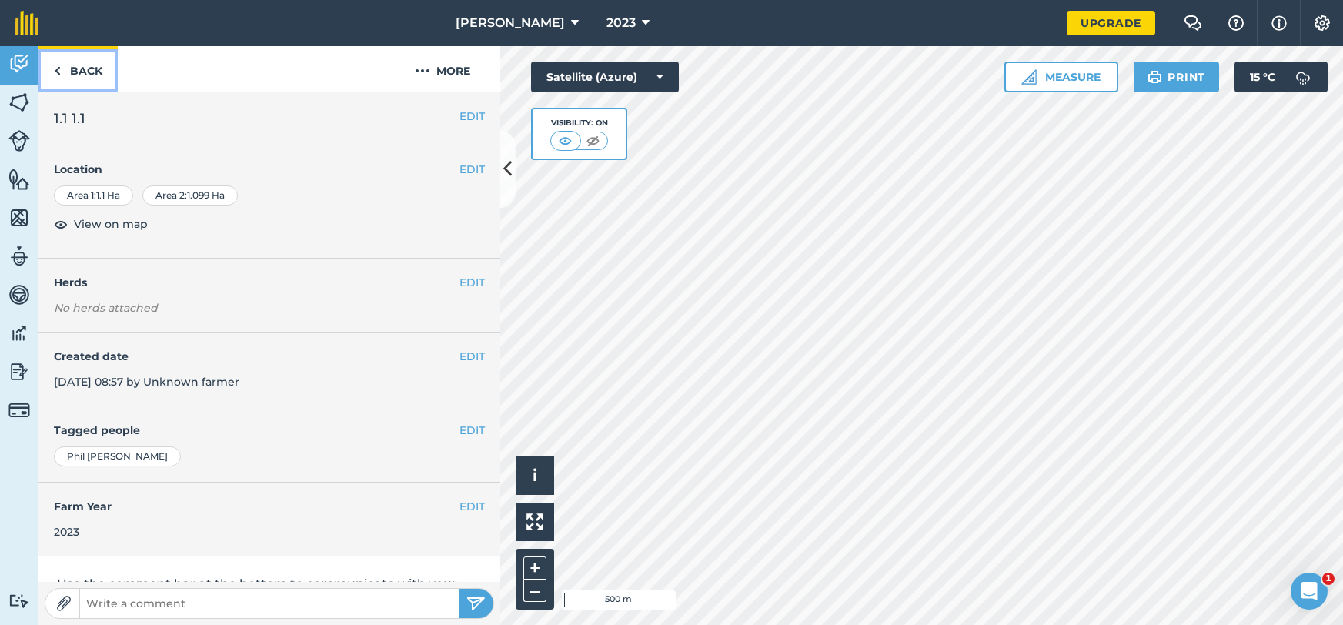
click at [63, 82] on link "Back" at bounding box center [77, 68] width 79 height 45
